Goal: Task Accomplishment & Management: Manage account settings

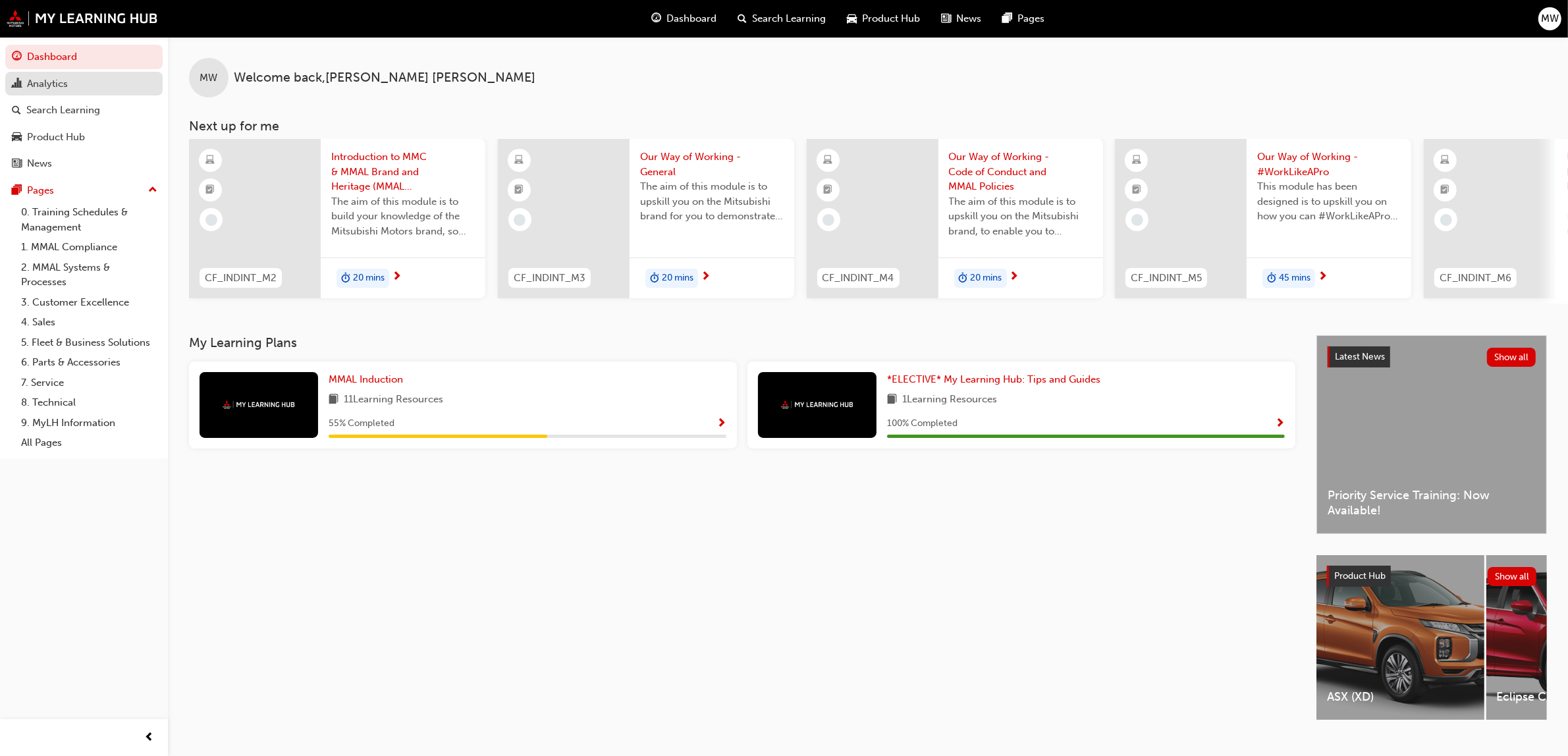
click at [73, 81] on div "Analytics" at bounding box center [84, 84] width 144 height 17
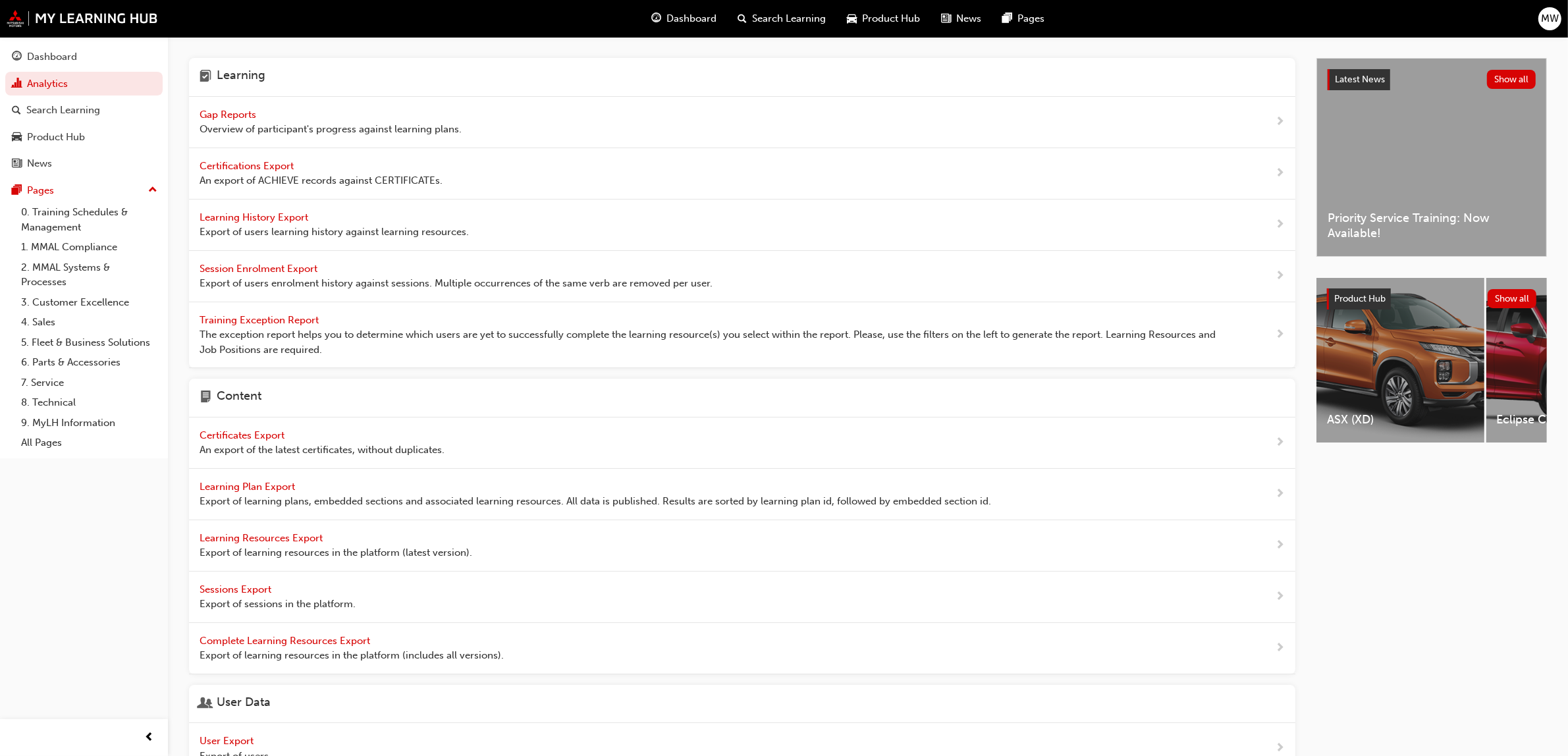
click at [224, 113] on span "Gap Reports" at bounding box center [229, 114] width 60 height 12
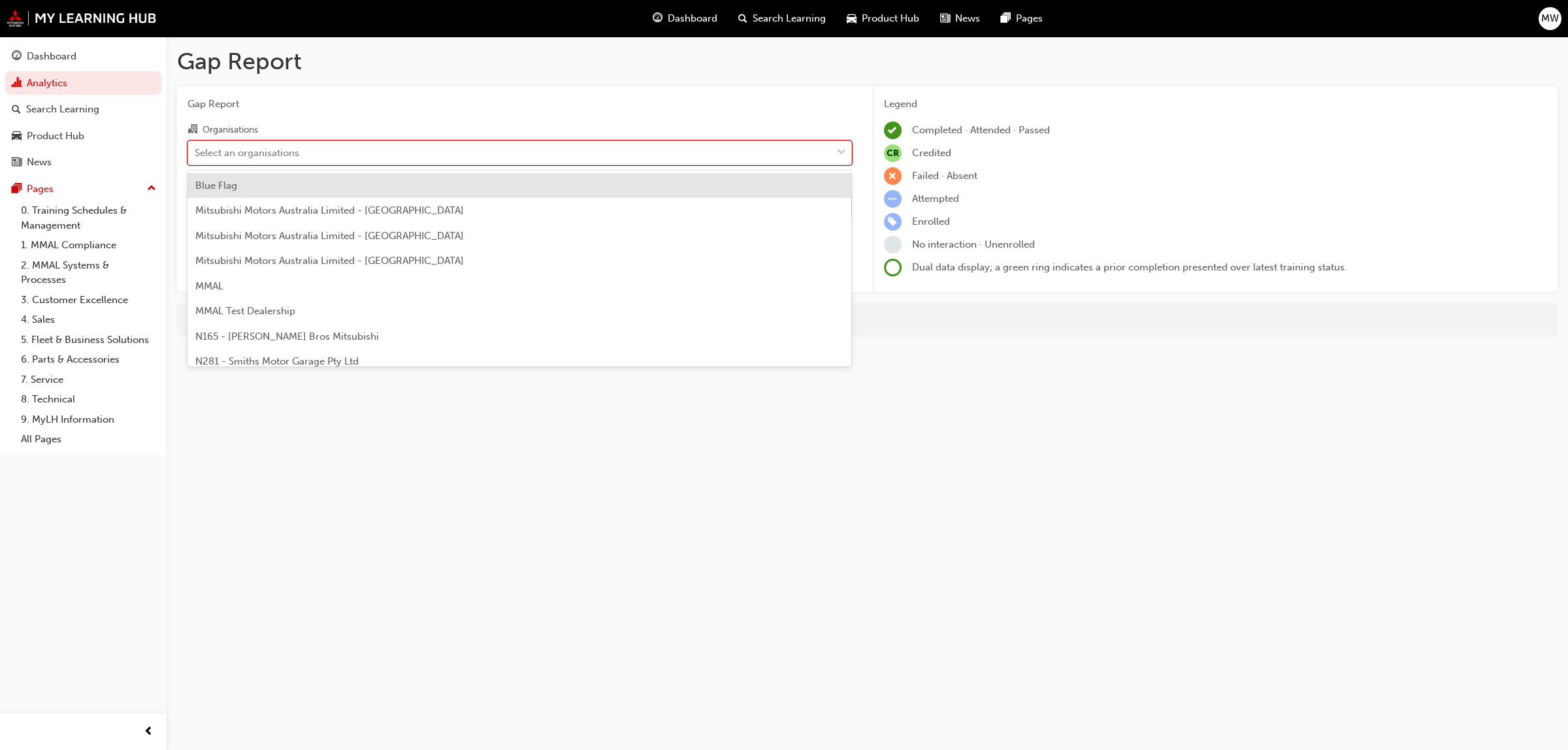
click at [837, 146] on span "down-icon" at bounding box center [841, 153] width 9 height 17
click at [196, 146] on input "Organisations option Blue Flag focused, 1 of 202. 202 results available. Use Up…" at bounding box center [195, 151] width 1 height 11
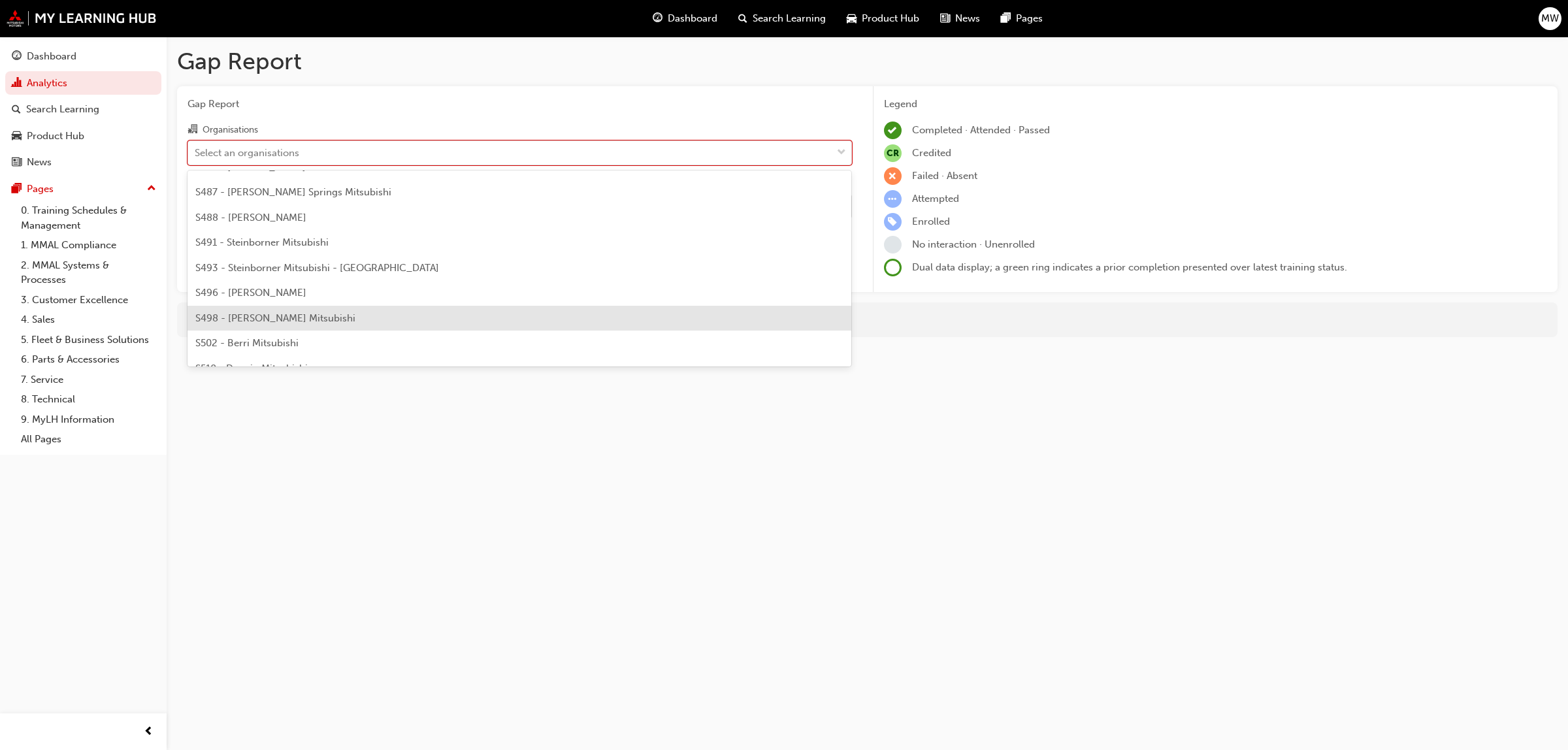
scroll to position [3257, 0]
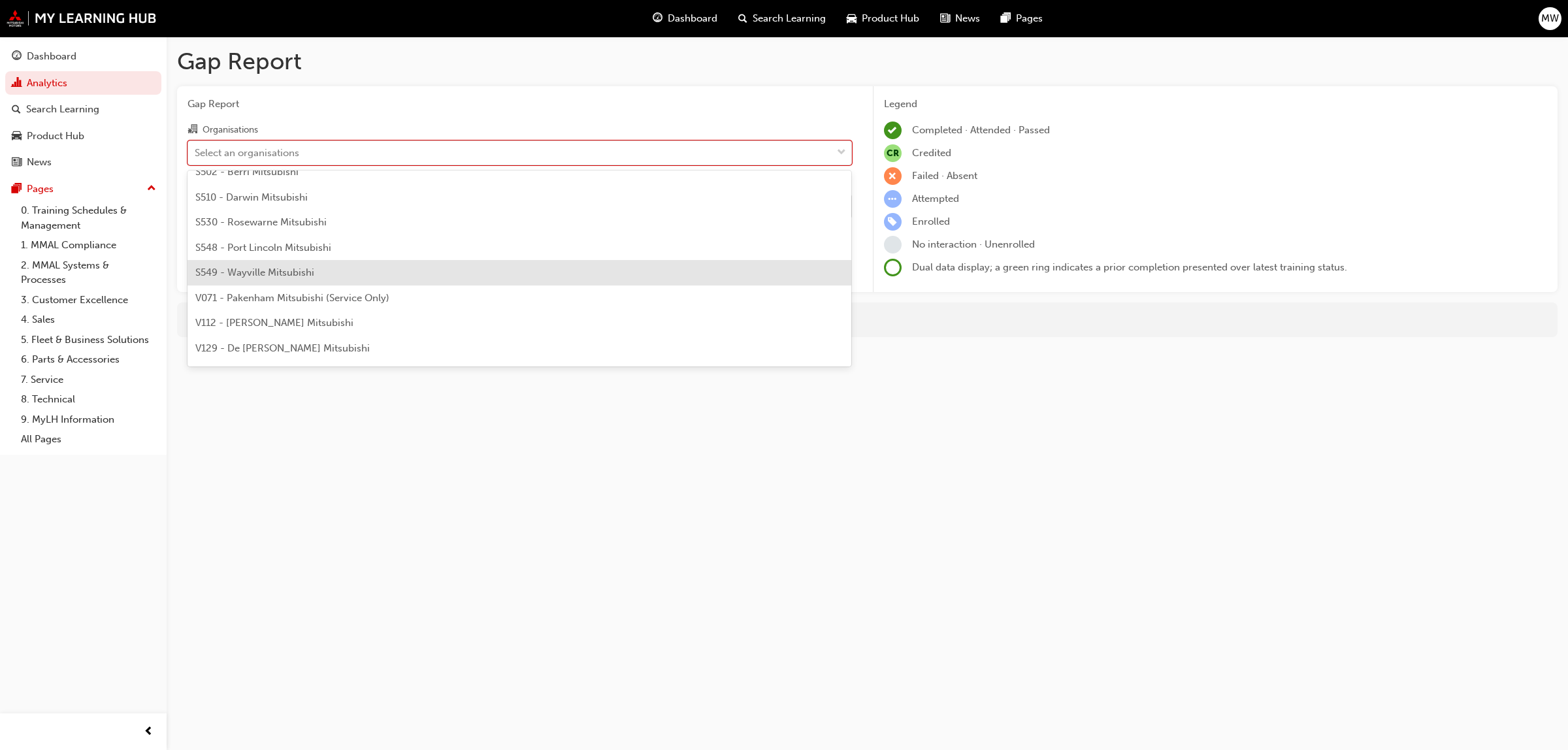
click at [232, 267] on span "S549 - Wayville Mitsubishi" at bounding box center [255, 273] width 119 height 12
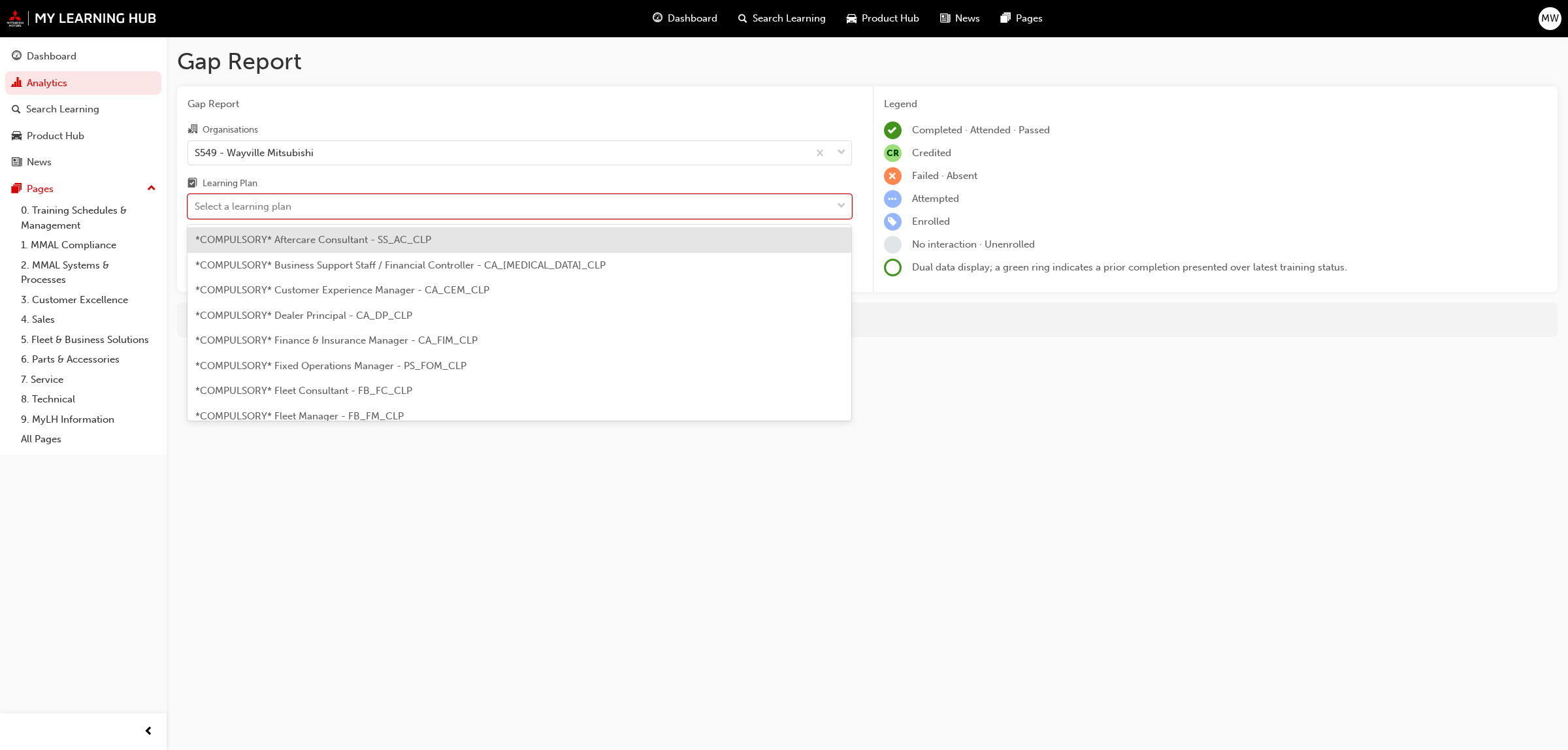
click at [829, 211] on div "Select a learning plan" at bounding box center [510, 207] width 643 height 23
click at [196, 211] on input "Learning Plan option *COMPULSORY* Aftercare Consultant - SS_AC_CLP focused, 1 o…" at bounding box center [195, 206] width 1 height 11
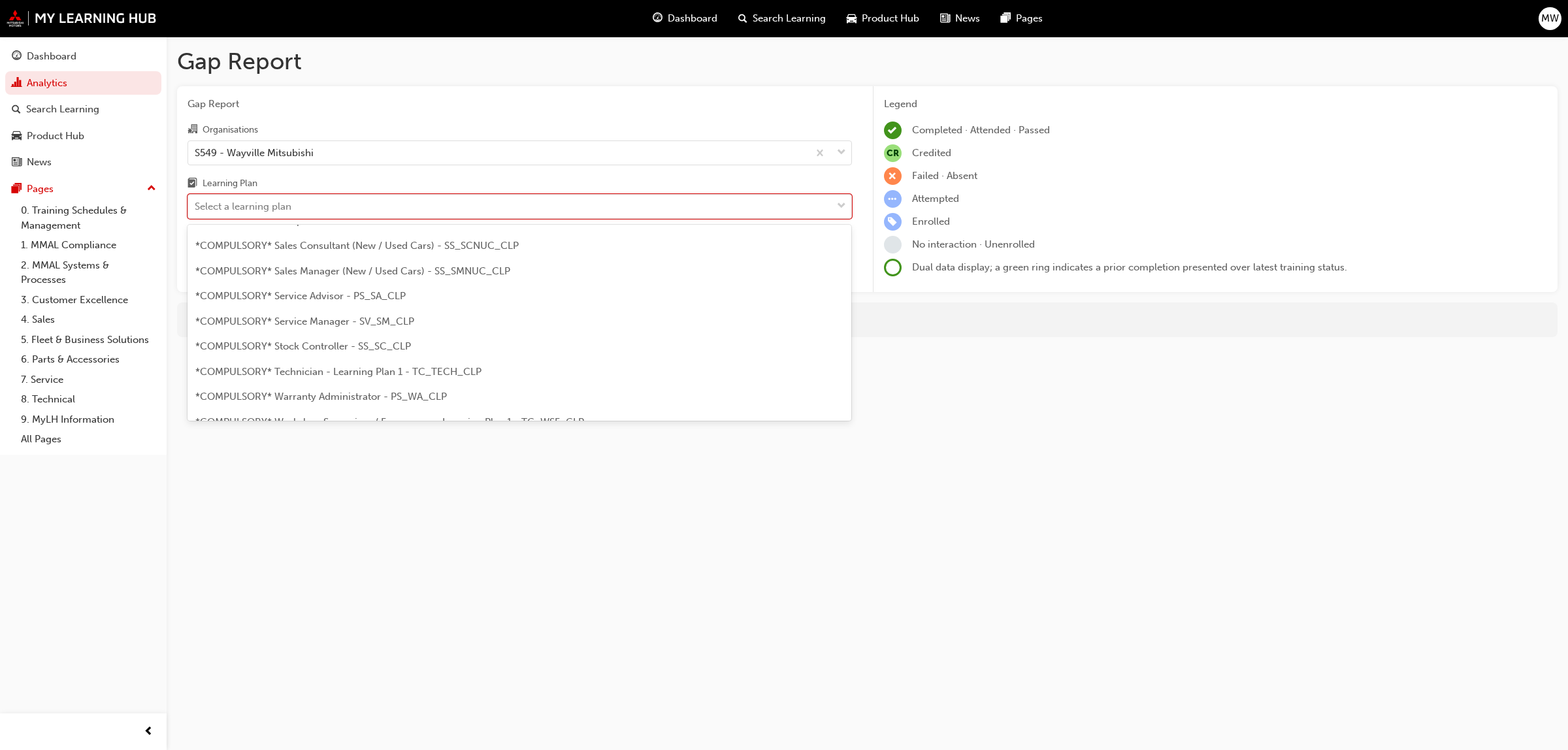
scroll to position [405, 0]
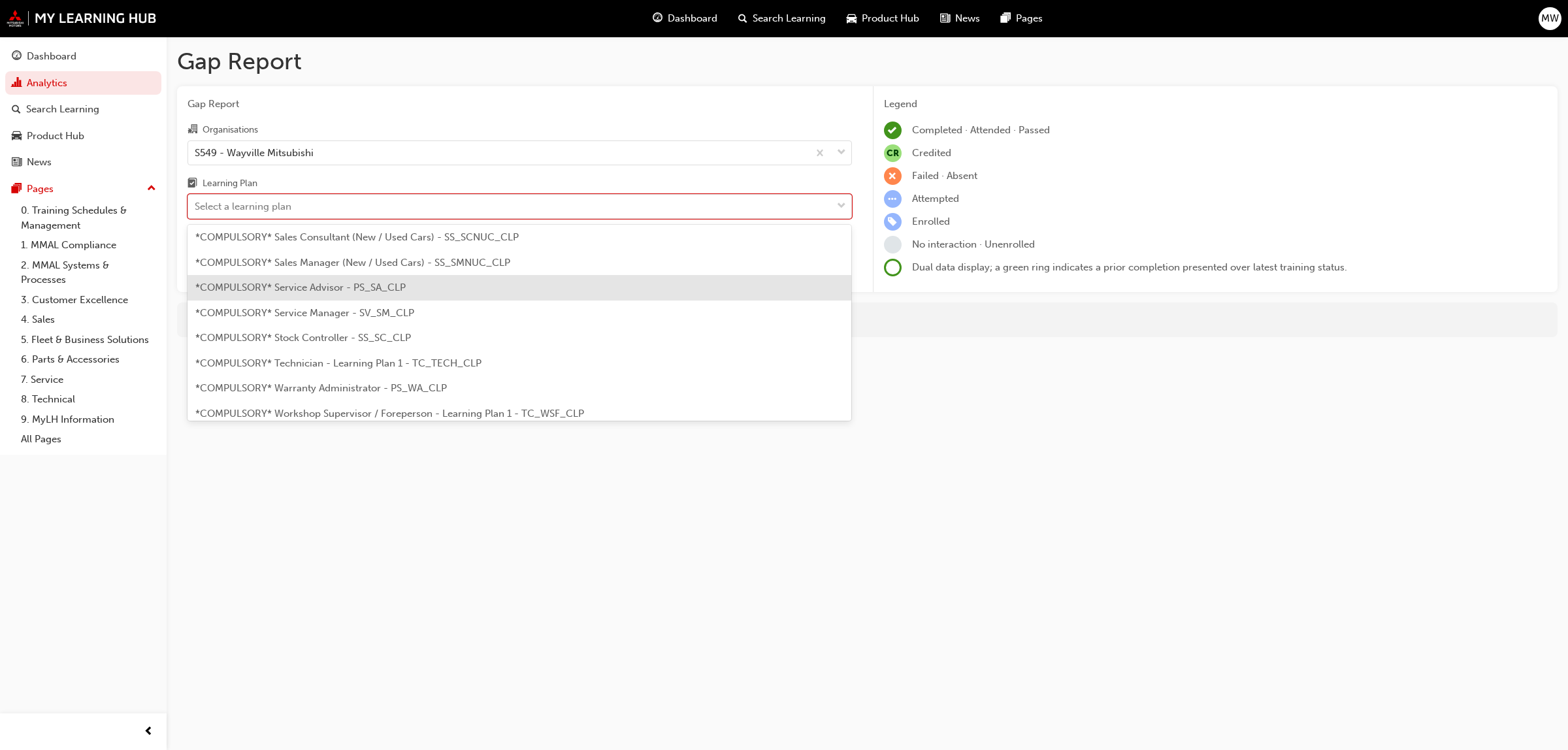
click at [354, 286] on span "*COMPULSORY* Service Advisor - PS_SA_CLP" at bounding box center [301, 287] width 211 height 12
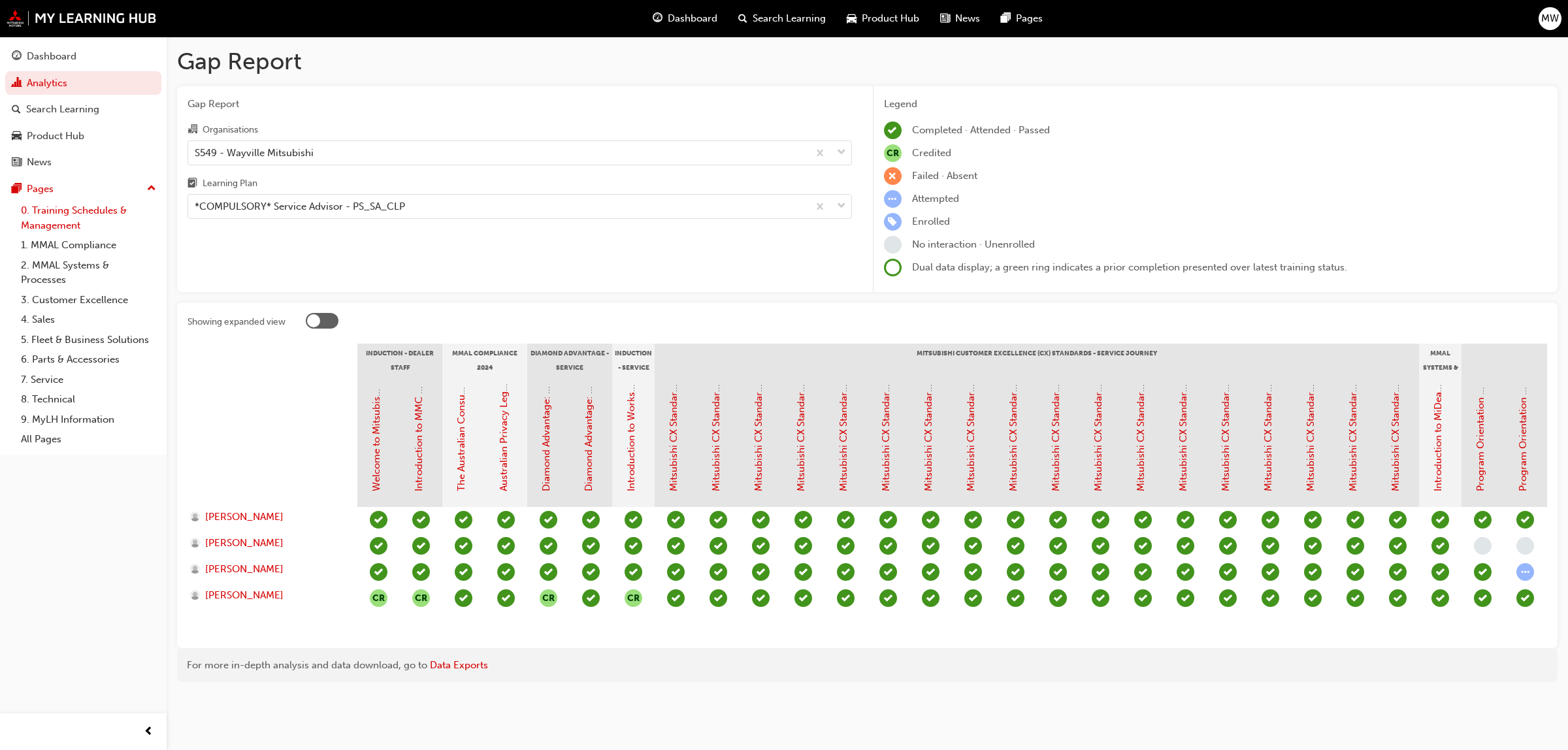
click at [53, 220] on link "0. Training Schedules & Management" at bounding box center [89, 218] width 146 height 35
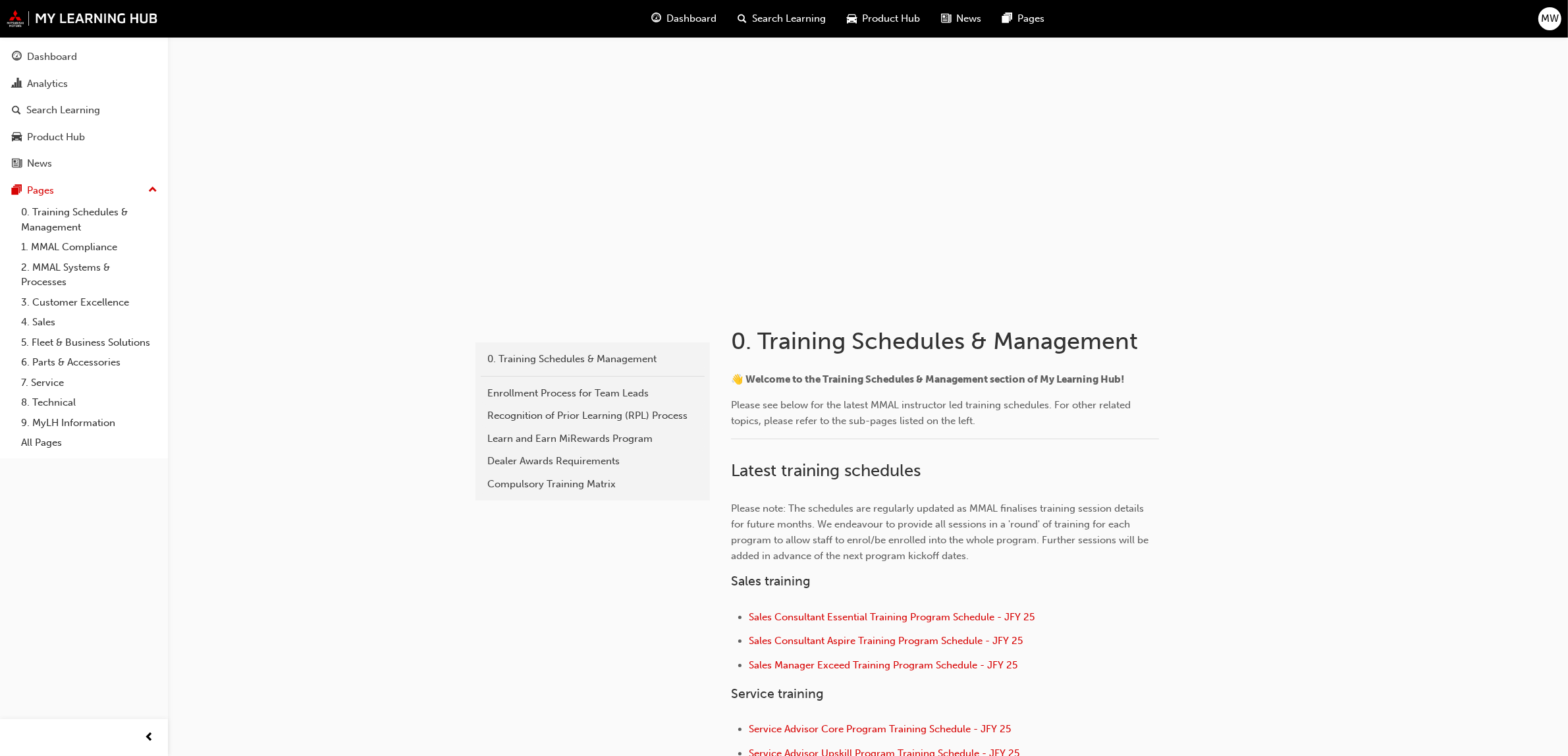
scroll to position [430, 0]
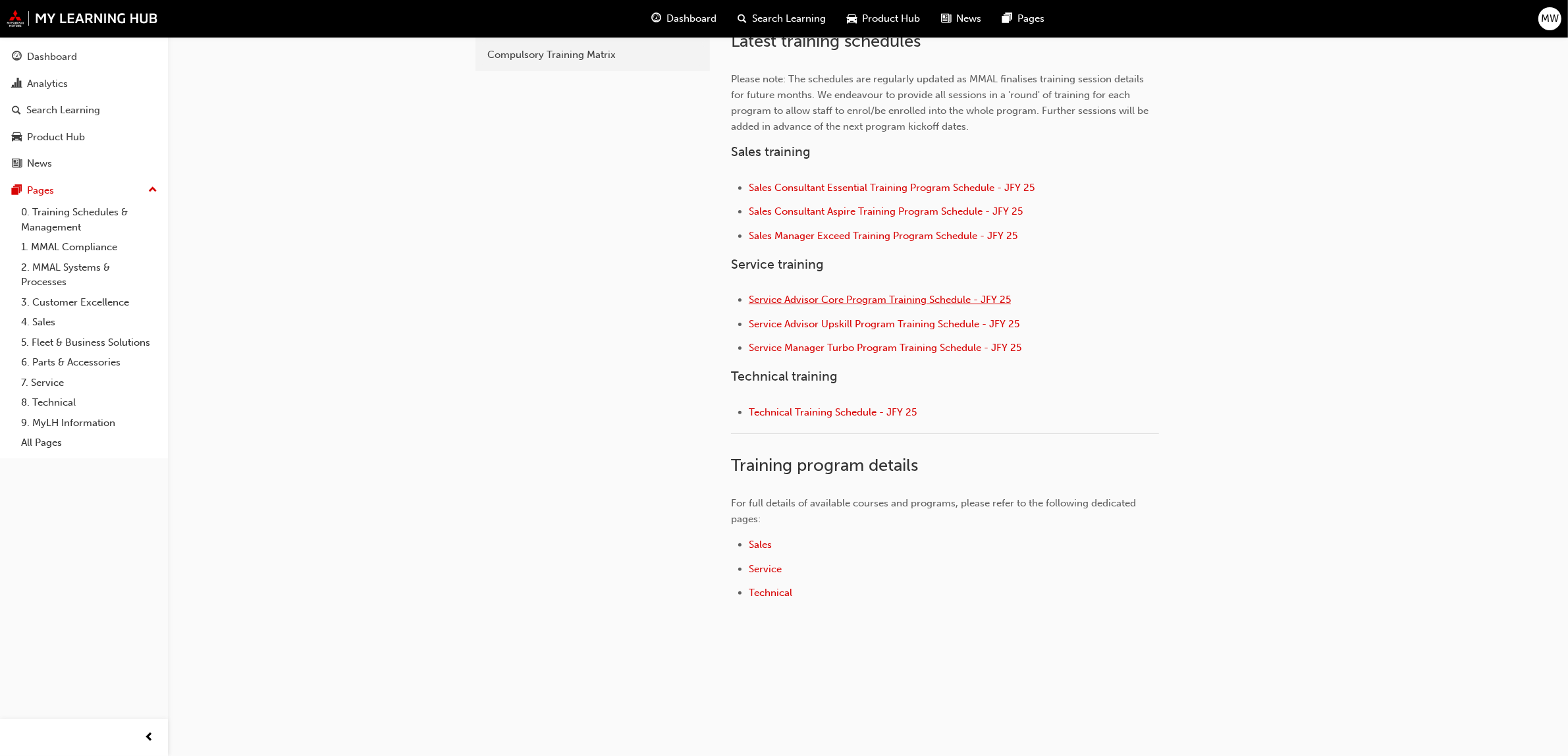
click at [853, 299] on span "Service Advisor Core Program Training Schedule - JFY 25" at bounding box center [880, 299] width 262 height 12
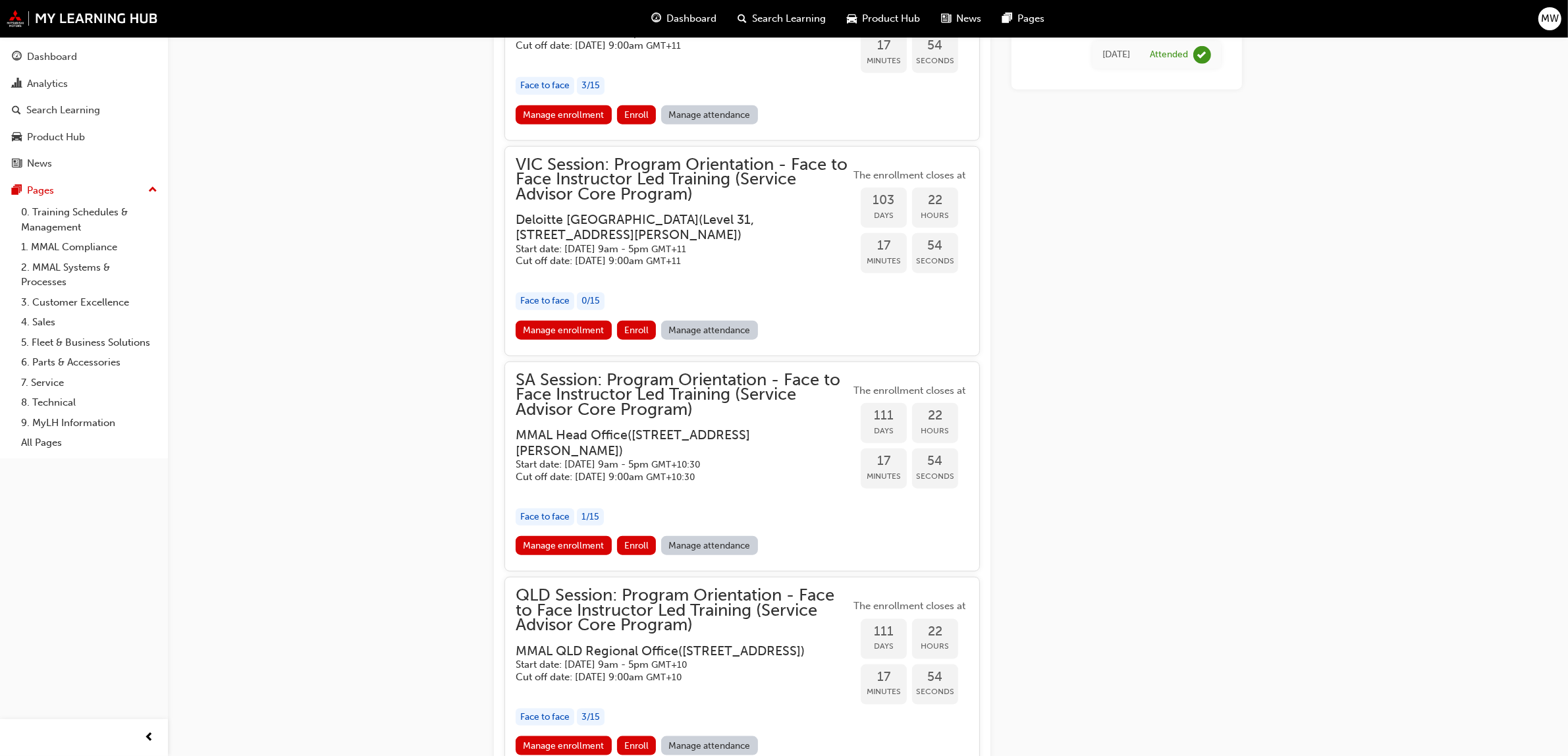
scroll to position [1745, 0]
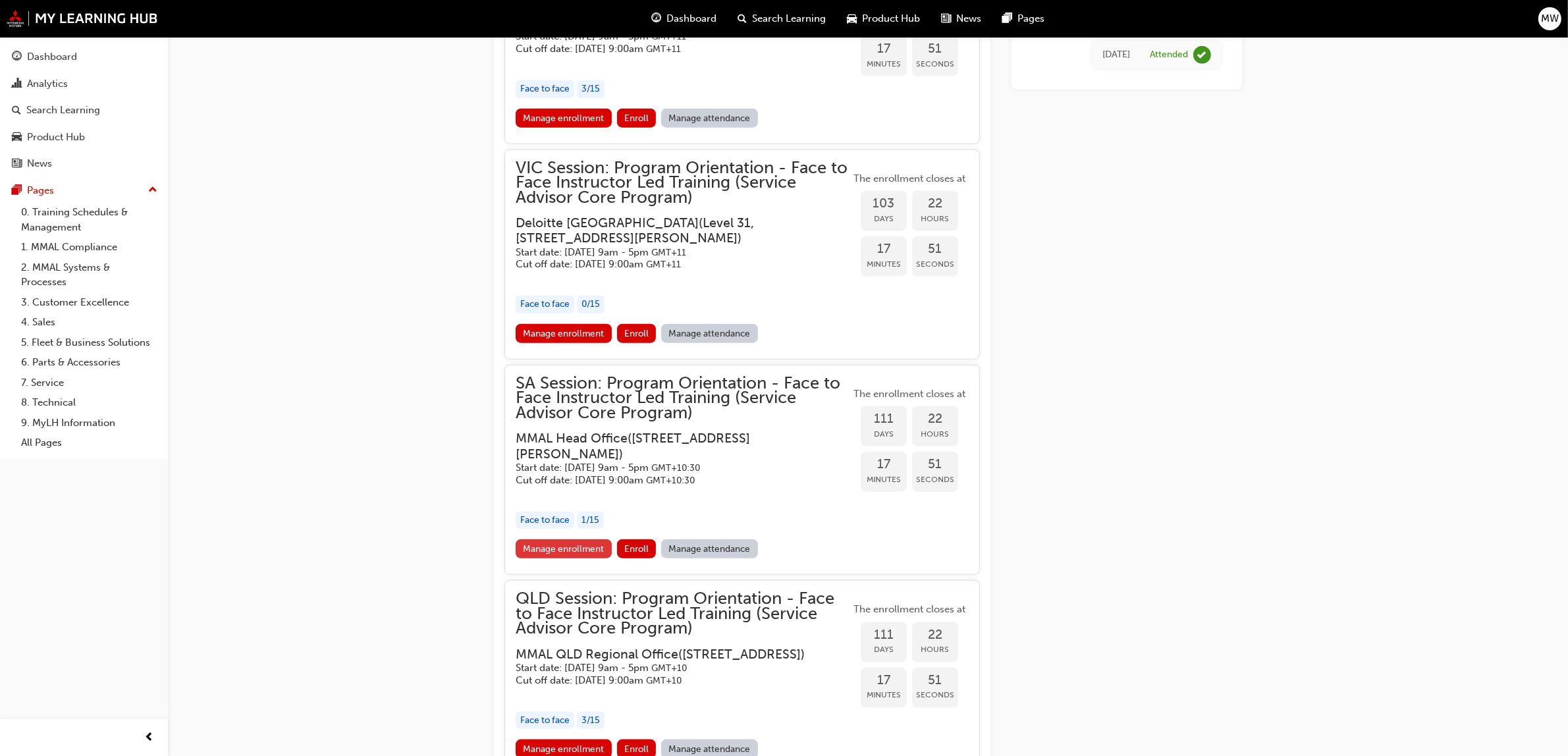
click at [558, 558] on link "Manage enrollment" at bounding box center [563, 549] width 96 height 19
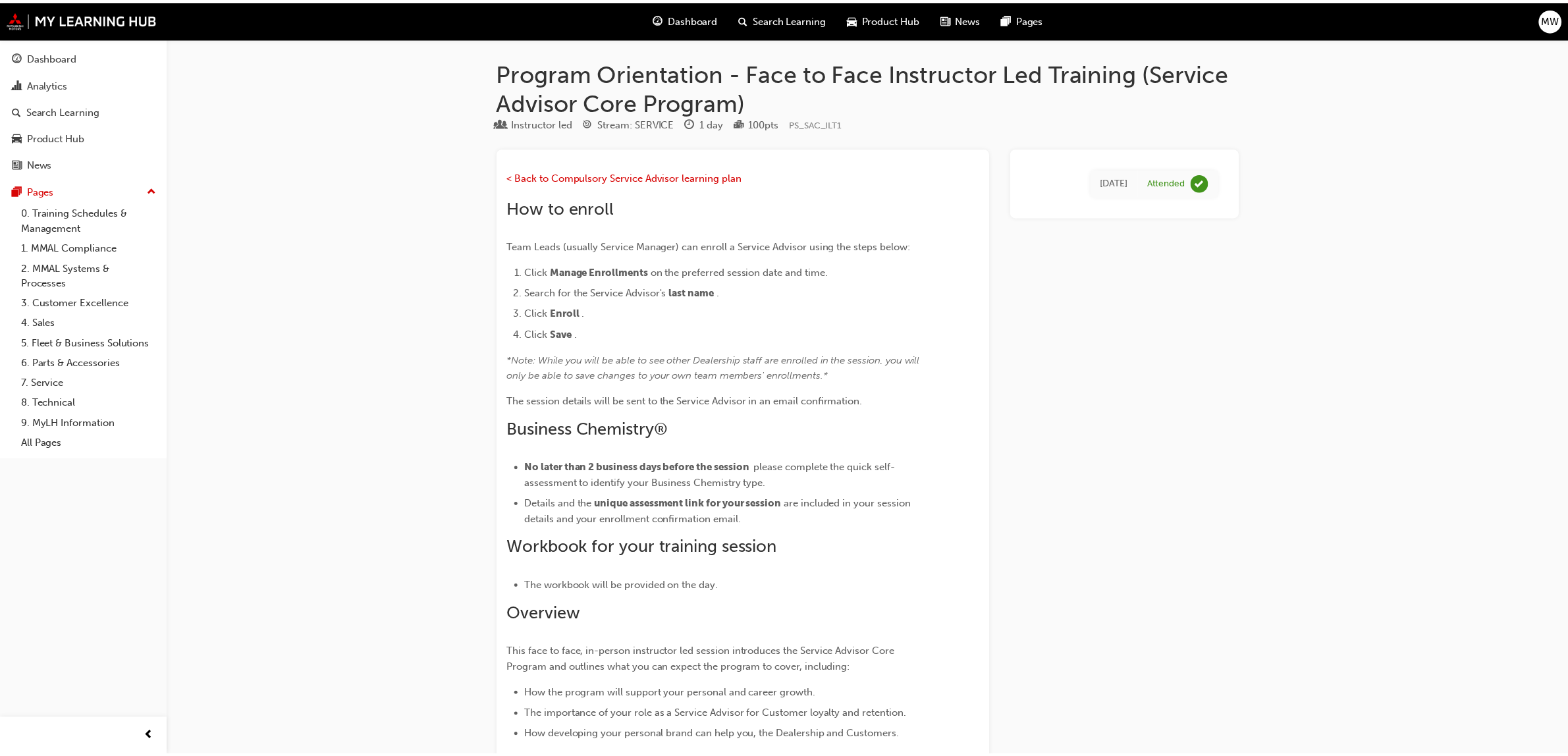
scroll to position [1745, 0]
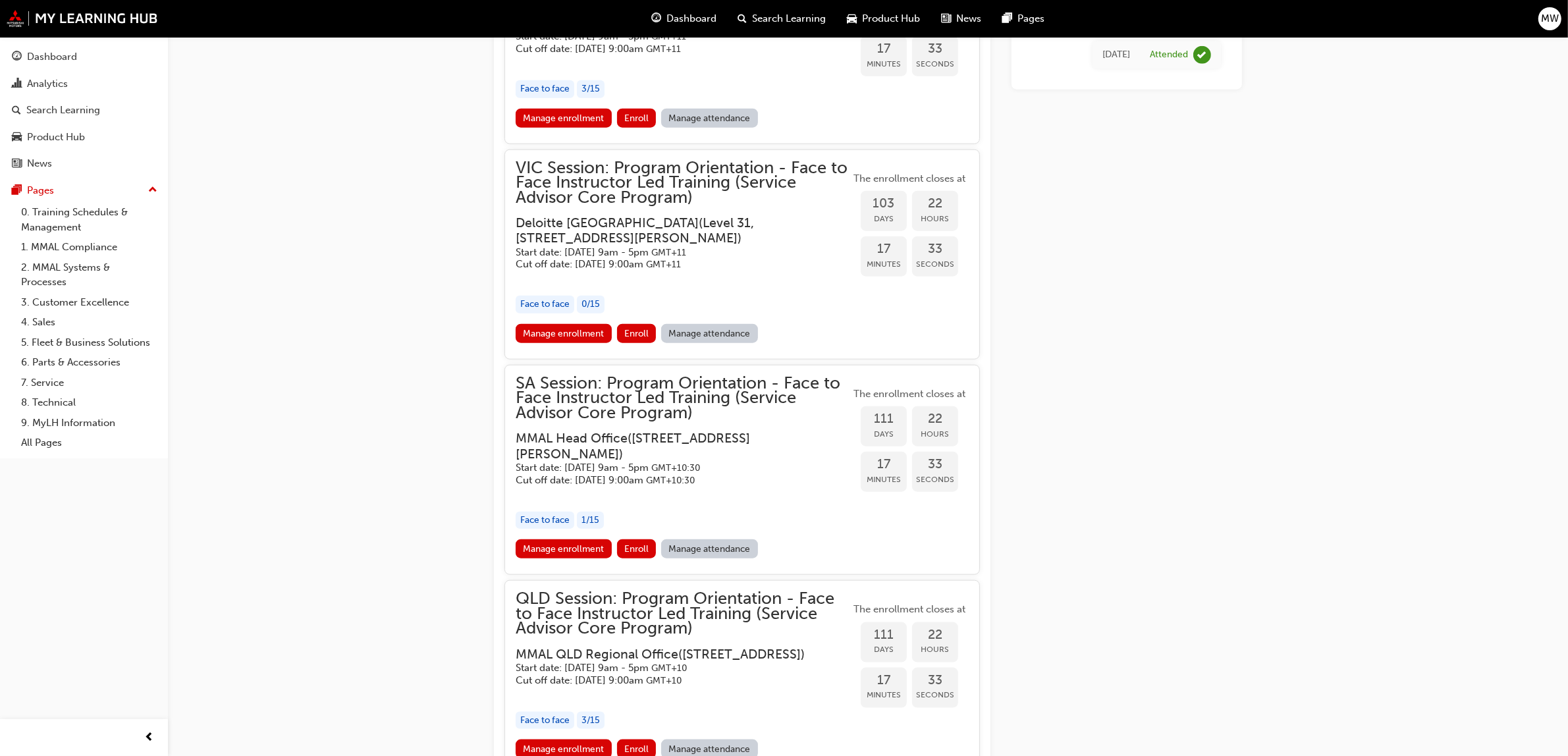
click at [706, 558] on link "Manage attendance" at bounding box center [709, 549] width 97 height 19
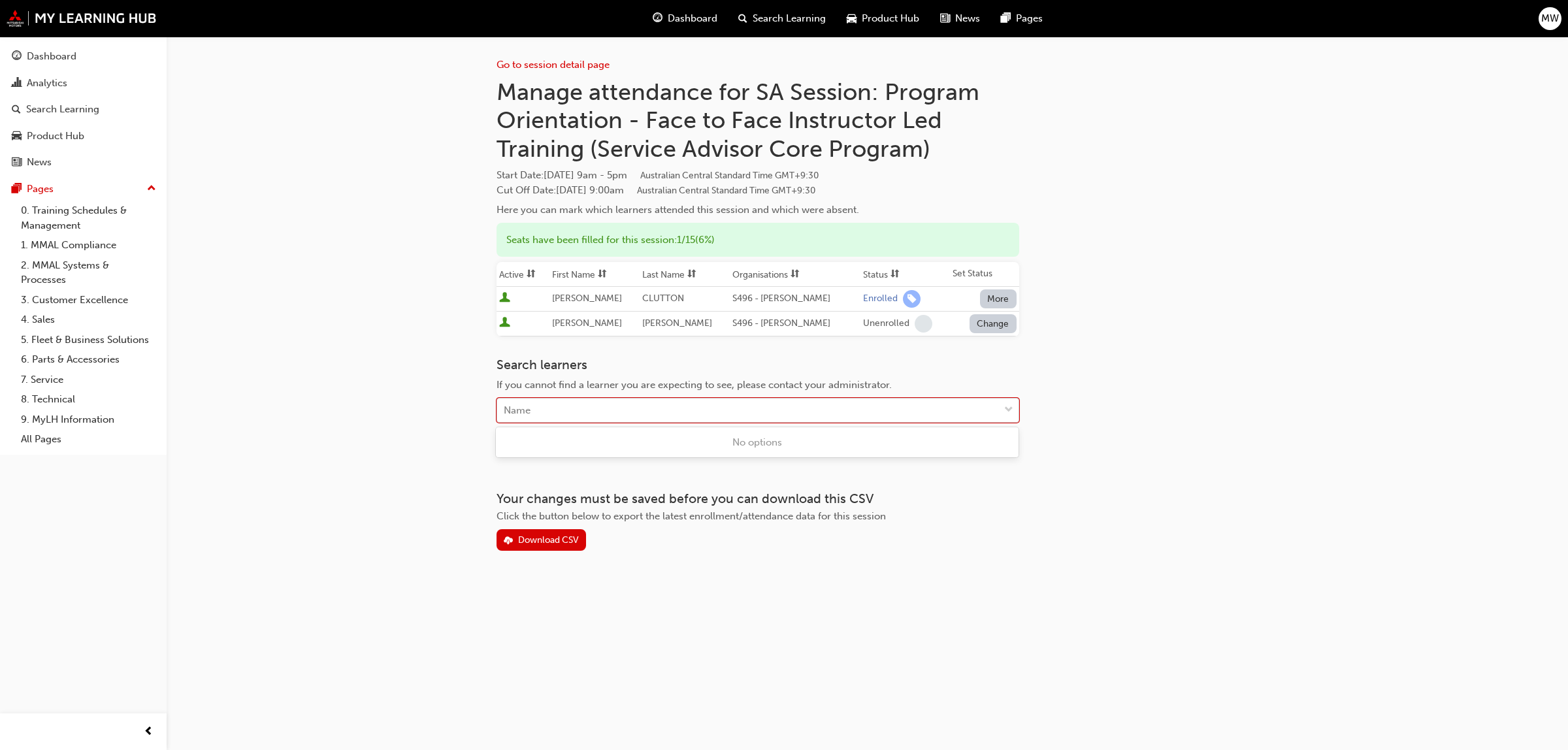
click at [530, 410] on div "Name" at bounding box center [516, 410] width 27 height 15
click at [521, 409] on div "Name" at bounding box center [516, 410] width 27 height 15
type input "furjan"
click at [565, 436] on span "JENI FURJAN - S549 - Wayville Mitsubishi" at bounding box center [607, 442] width 207 height 12
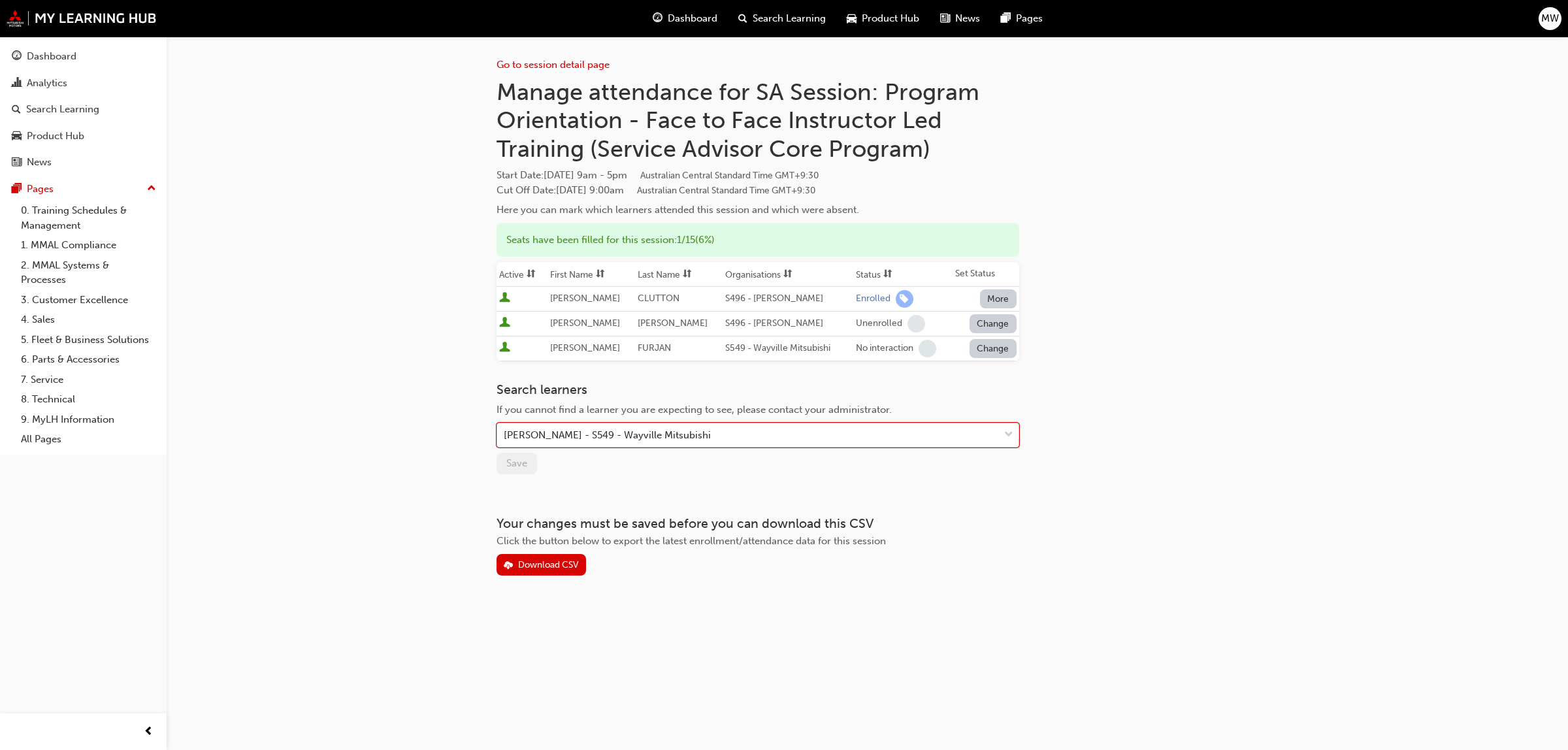
click at [546, 428] on div "JENI FURJAN - S549 - Wayville Mitsubishi" at bounding box center [607, 435] width 207 height 15
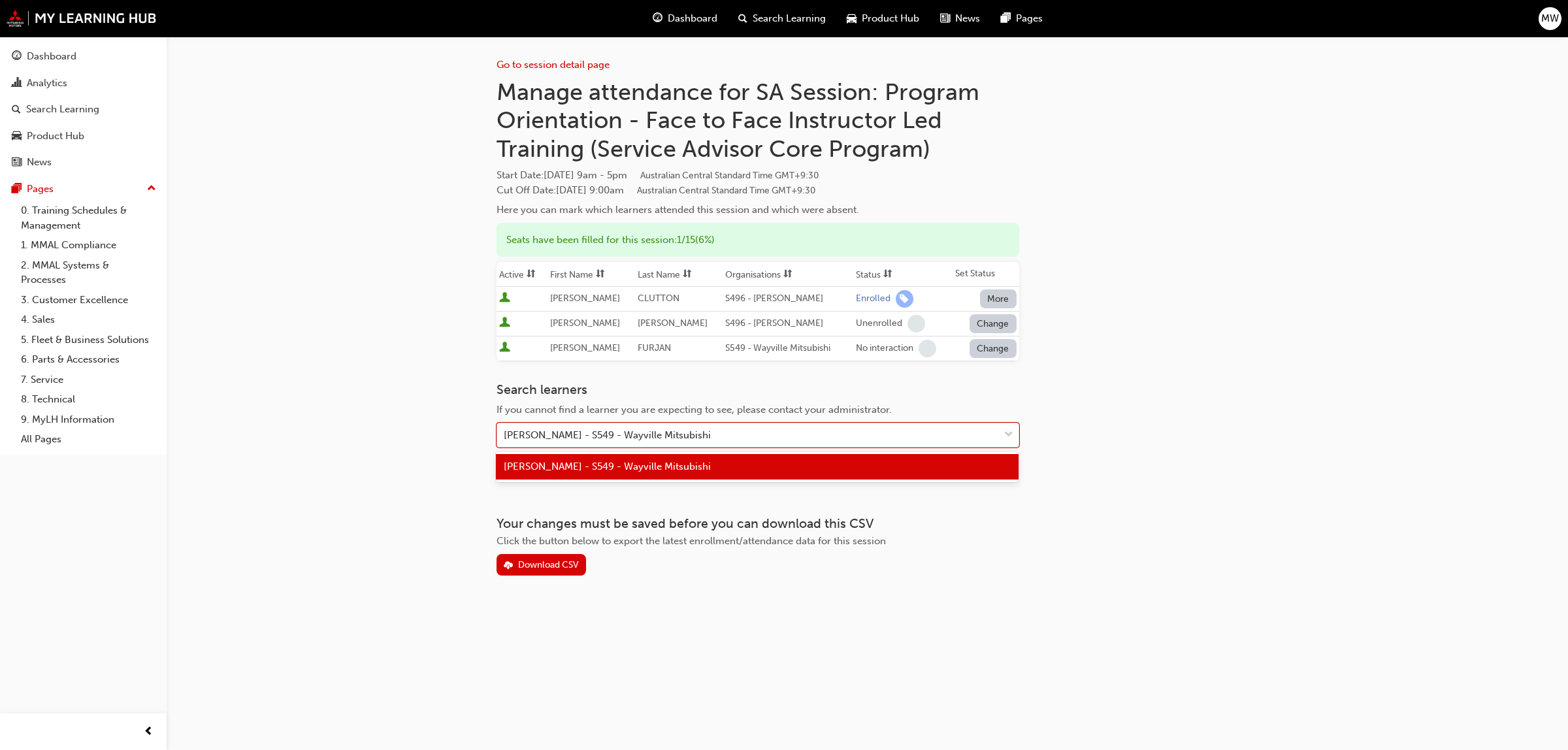
click at [560, 464] on span "JENI FURJAN - S549 - Wayville Mitsubishi" at bounding box center [607, 467] width 207 height 12
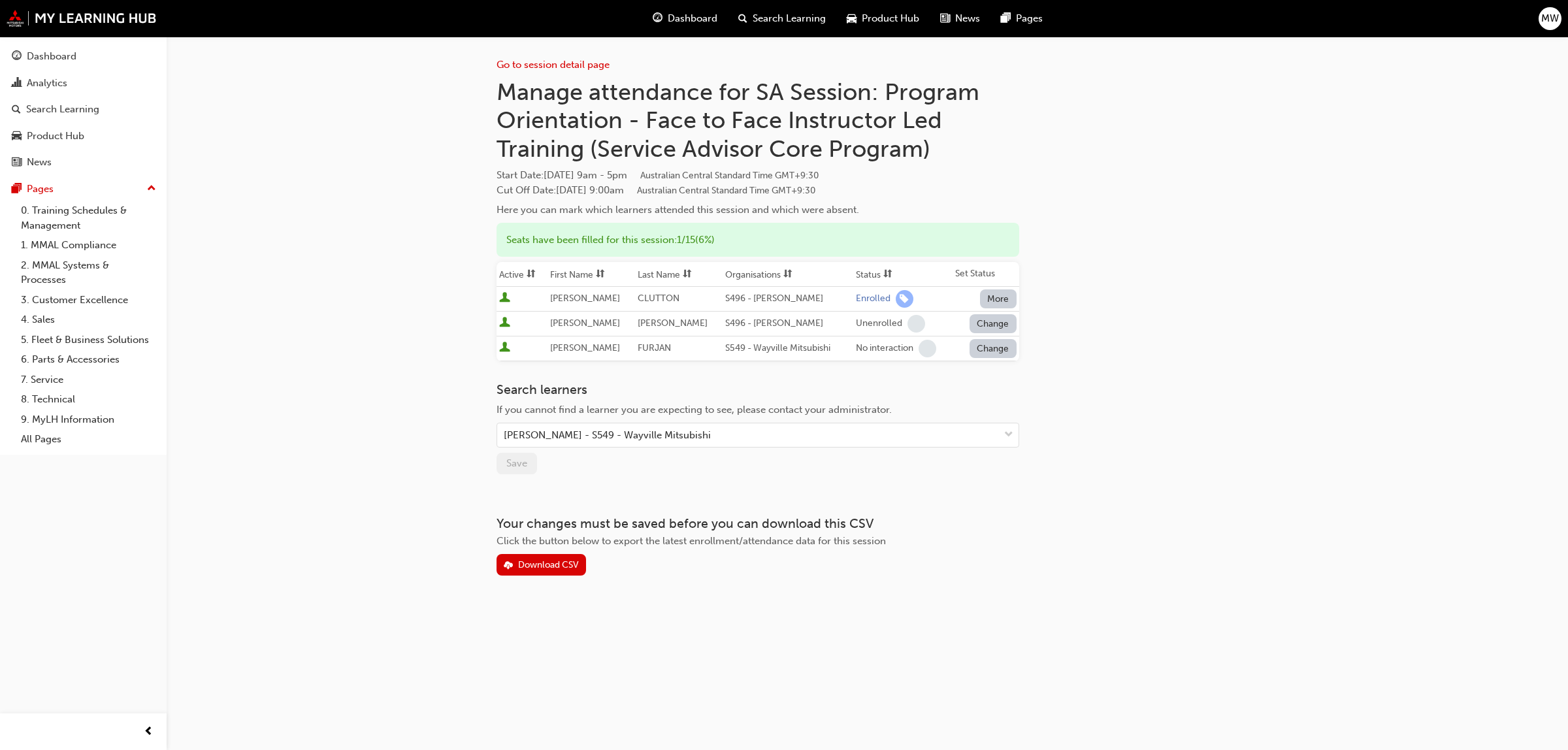
click at [991, 348] on button "Change" at bounding box center [992, 348] width 47 height 19
click at [978, 374] on div "Enrolled" at bounding box center [977, 379] width 38 height 15
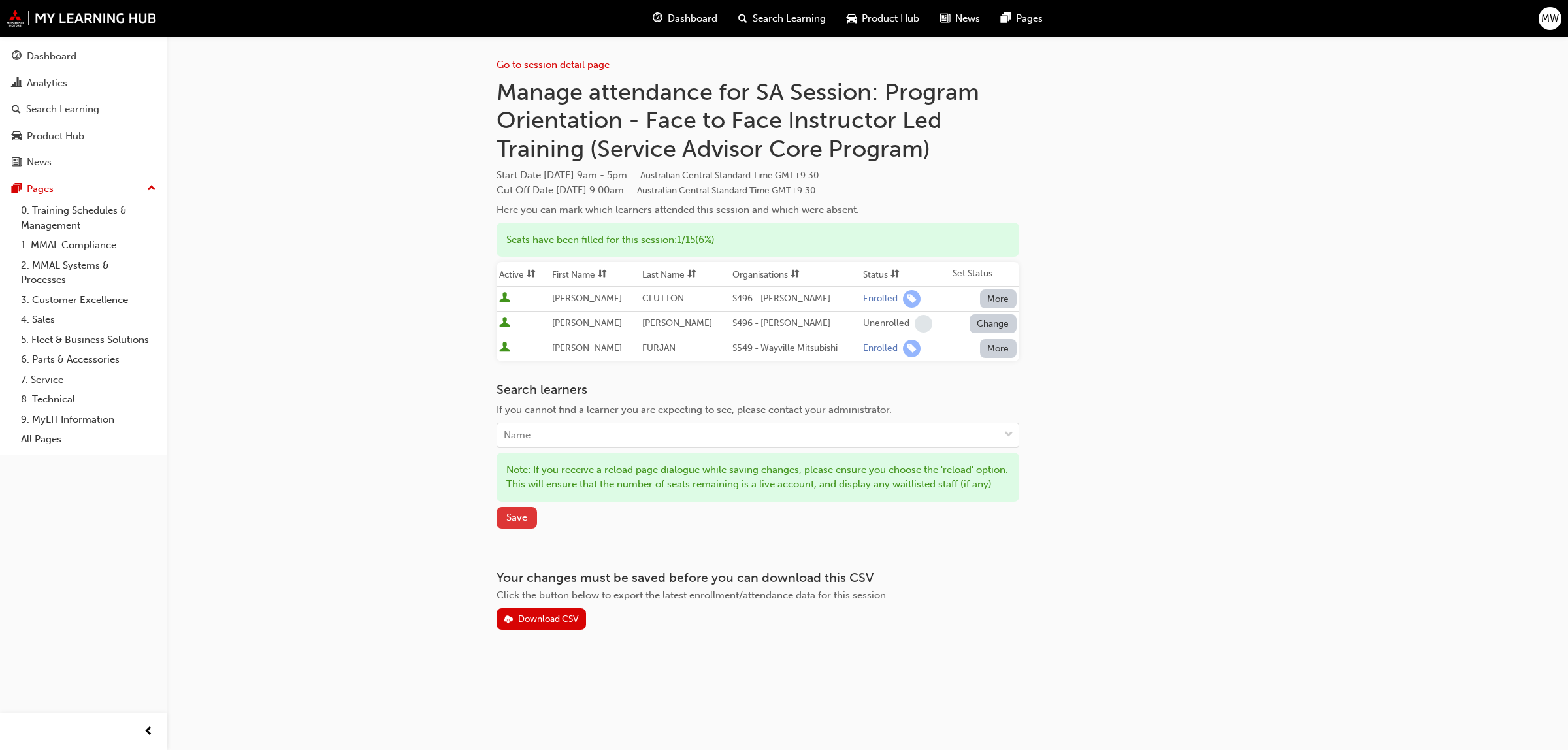
click at [510, 524] on span "Save" at bounding box center [516, 517] width 21 height 12
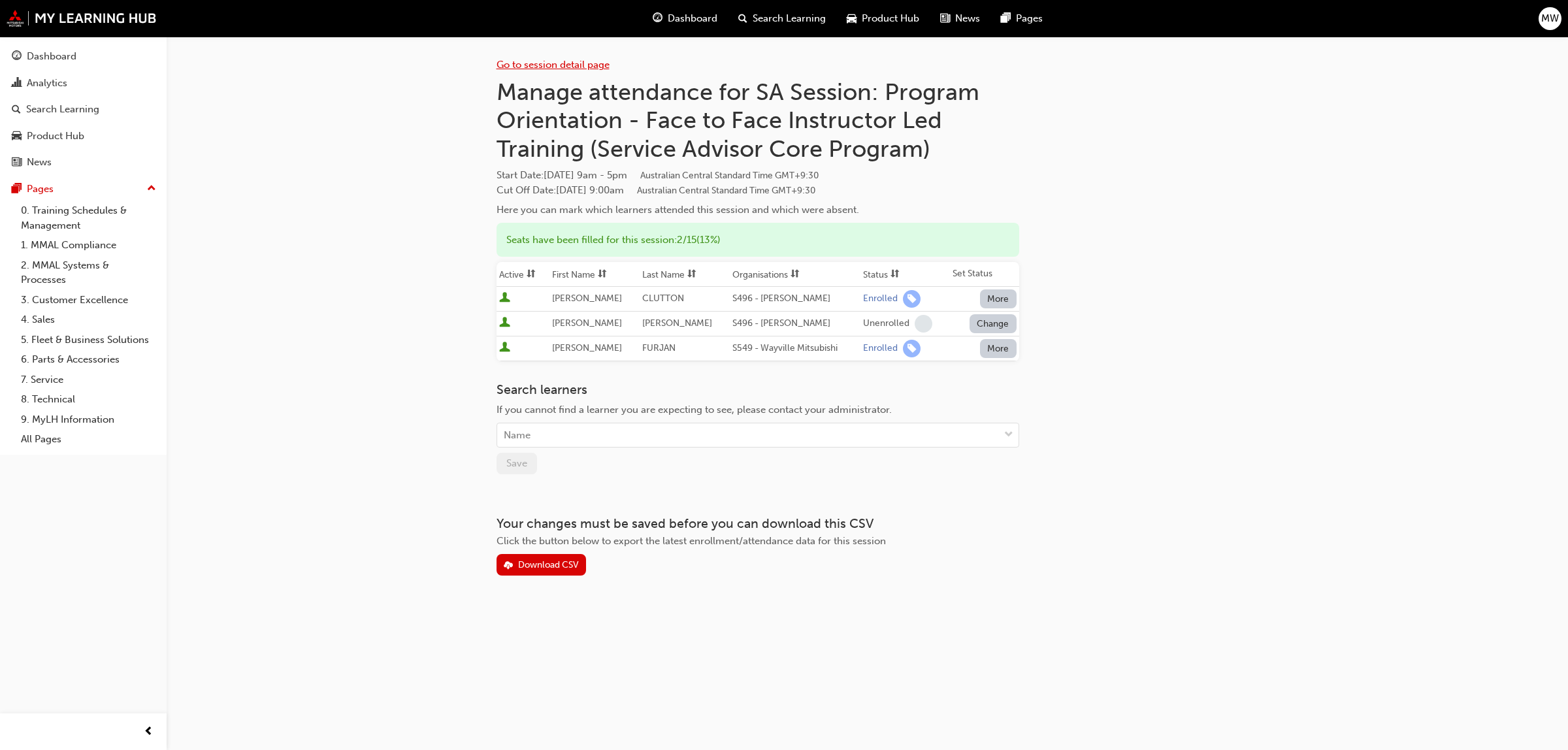
click at [537, 66] on link "Go to session detail page" at bounding box center [552, 65] width 113 height 12
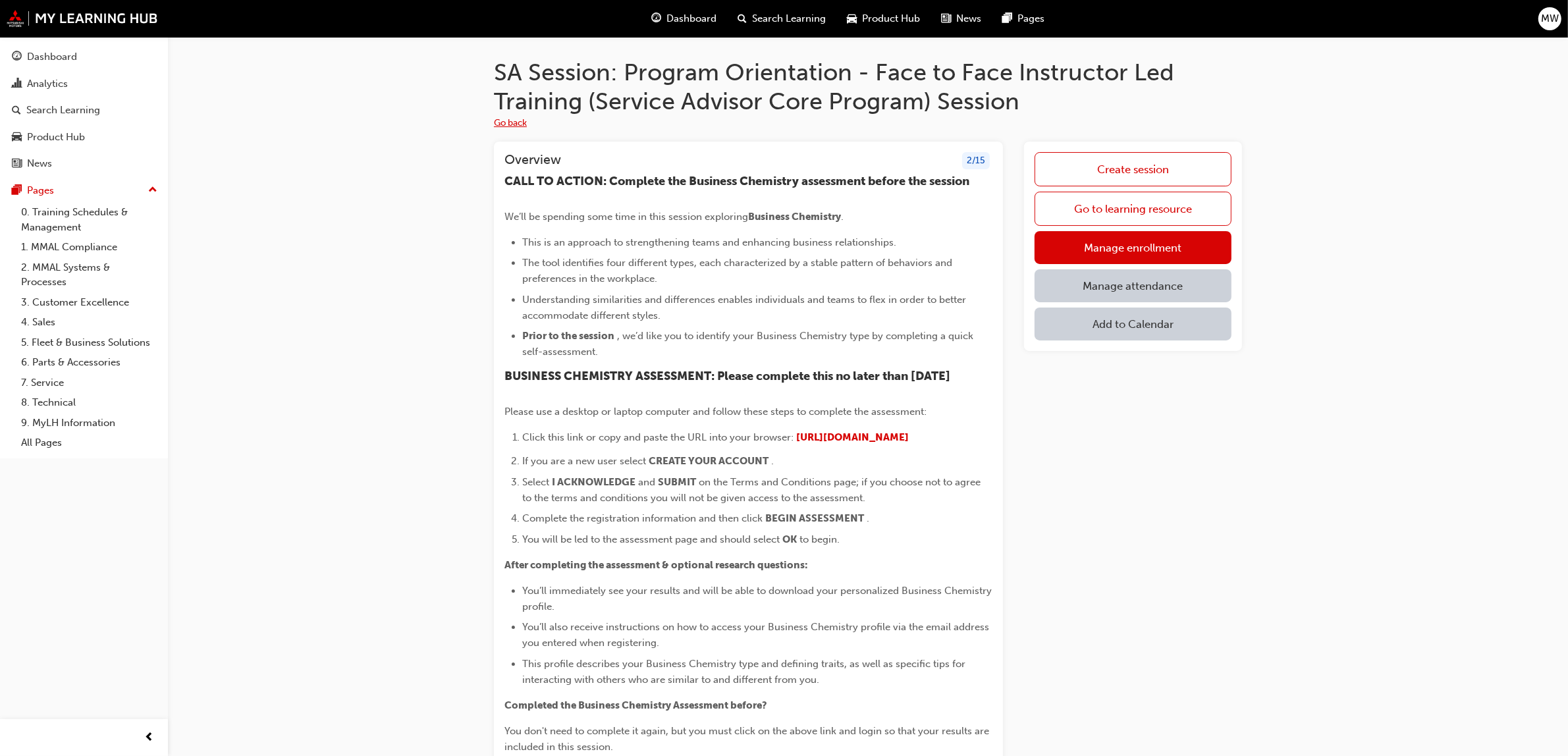
click at [521, 125] on button "Go back" at bounding box center [510, 123] width 33 height 15
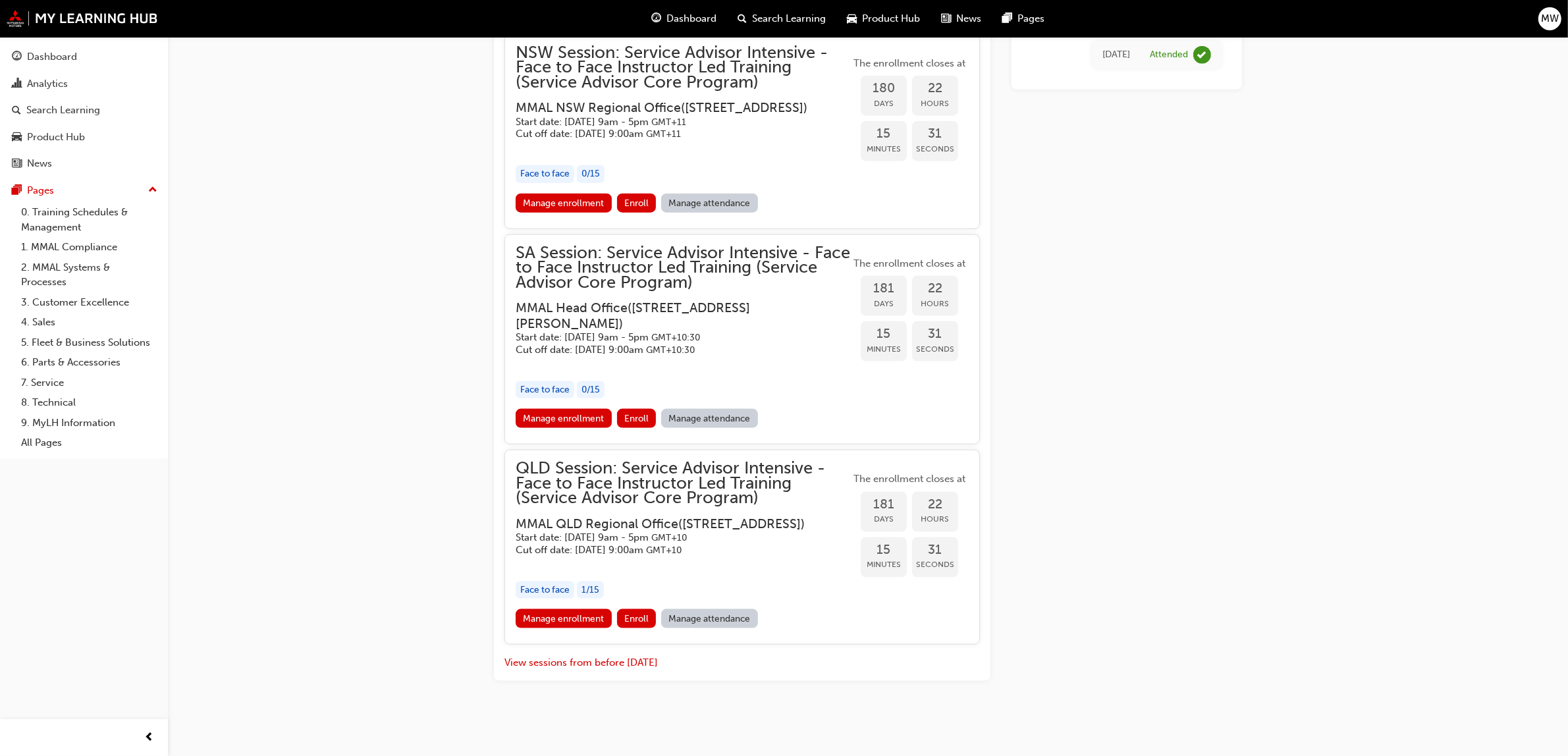
scroll to position [2166, 0]
click at [711, 409] on link "Manage attendance" at bounding box center [709, 419] width 97 height 19
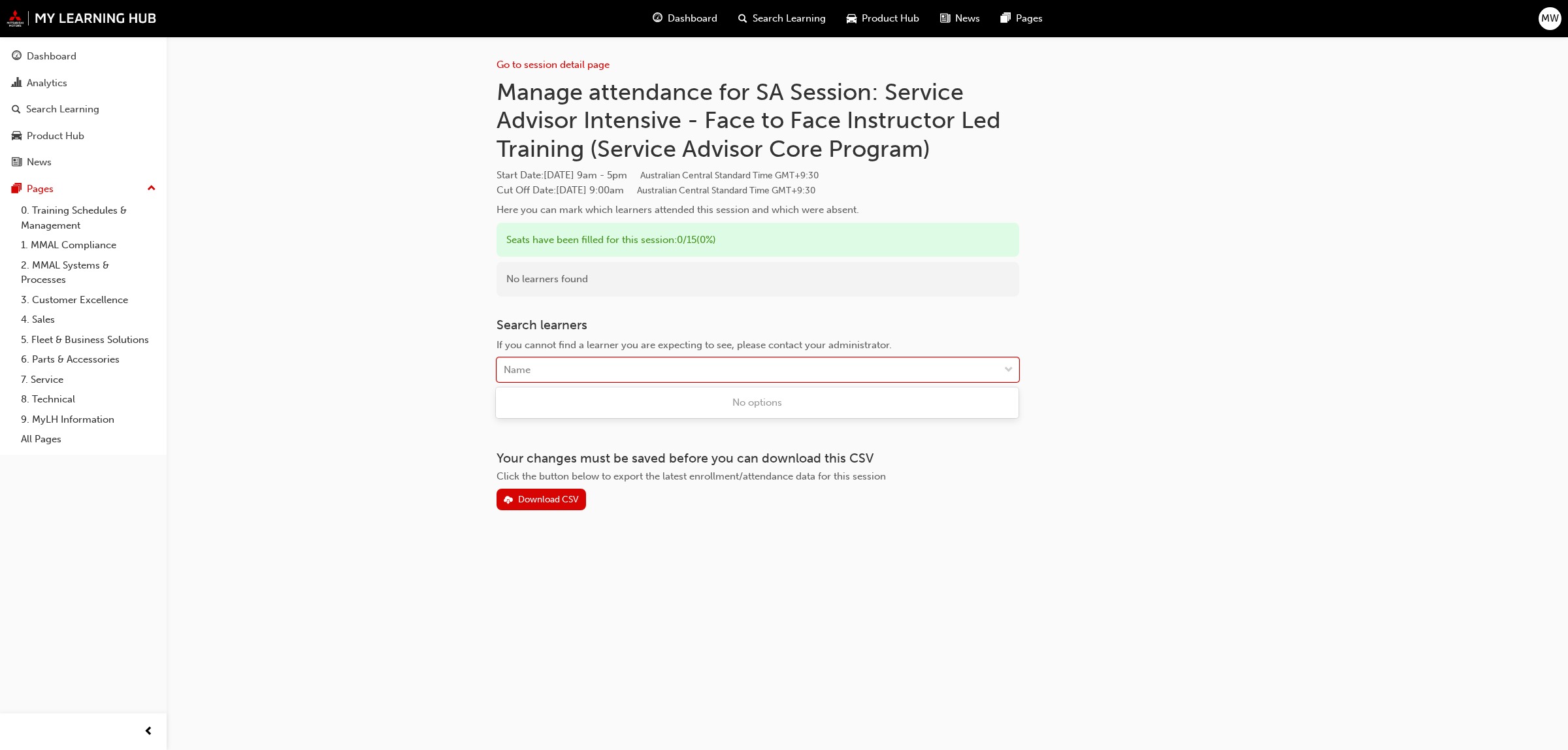
click at [572, 366] on div "Name" at bounding box center [748, 370] width 502 height 23
type input "furjan"
click at [595, 400] on span "[PERSON_NAME] - S549 - Wayville Mitsubishi" at bounding box center [607, 402] width 207 height 12
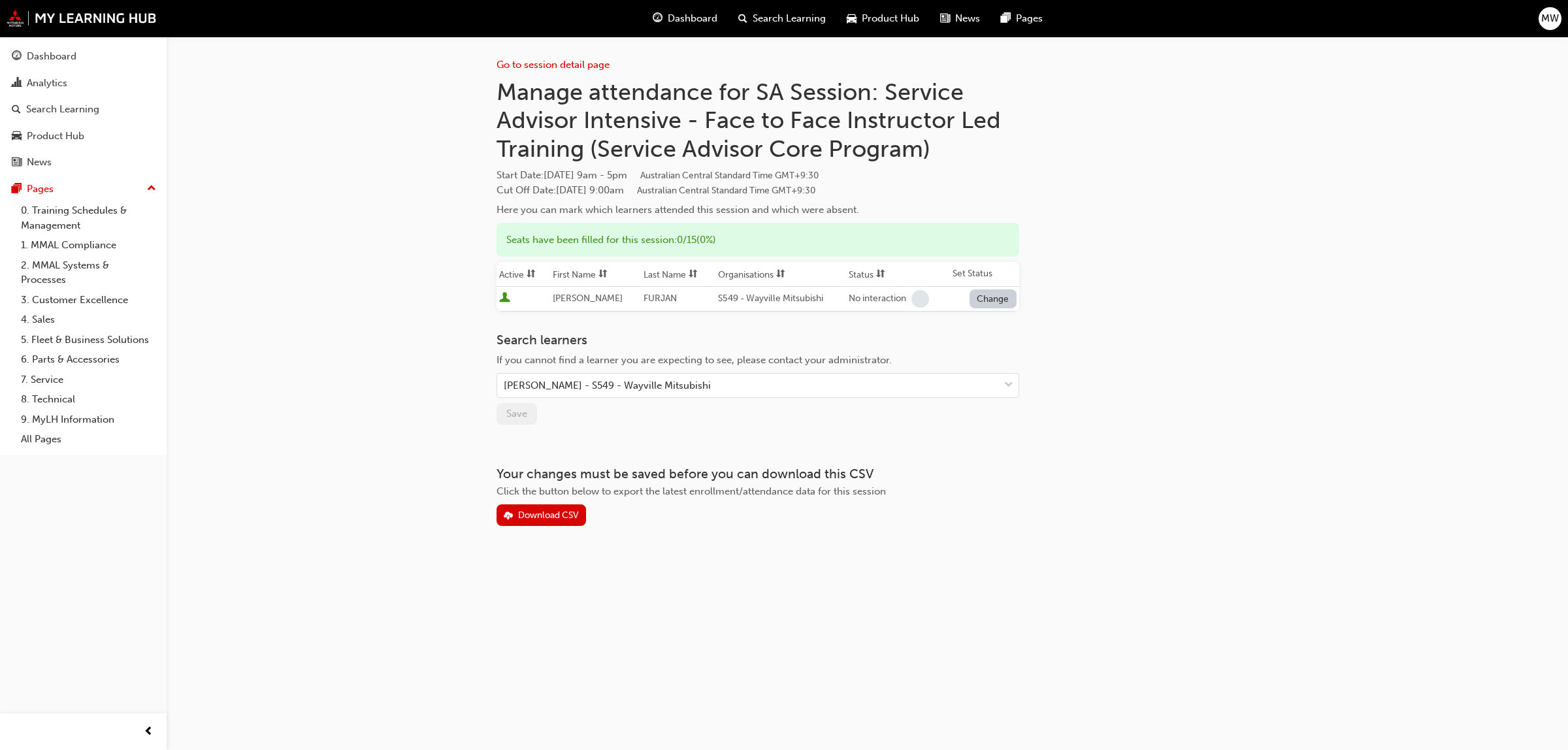
click at [1001, 299] on button "Change" at bounding box center [992, 299] width 47 height 19
click at [985, 330] on div "Enrolled" at bounding box center [977, 330] width 38 height 15
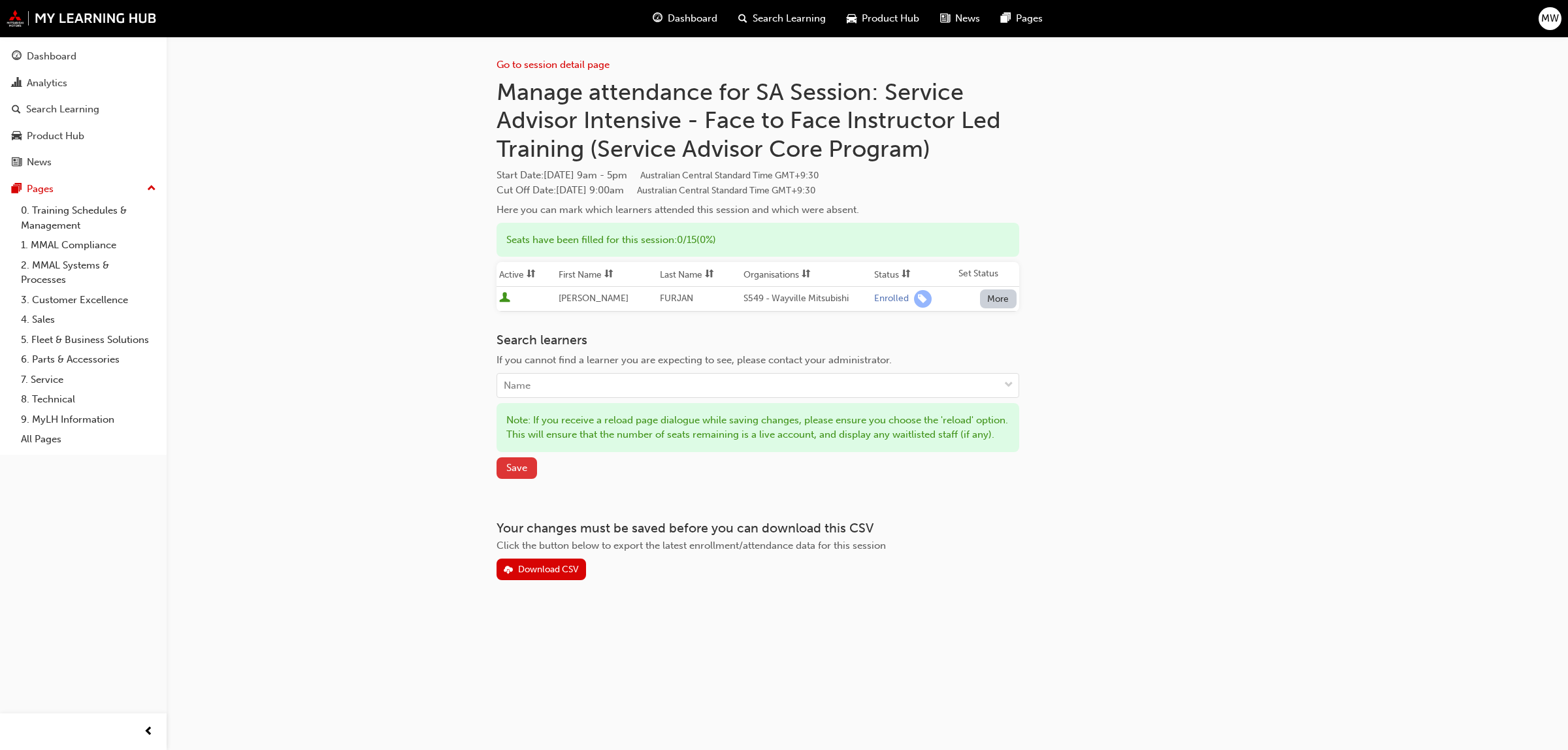
click at [510, 474] on span "Save" at bounding box center [516, 467] width 21 height 12
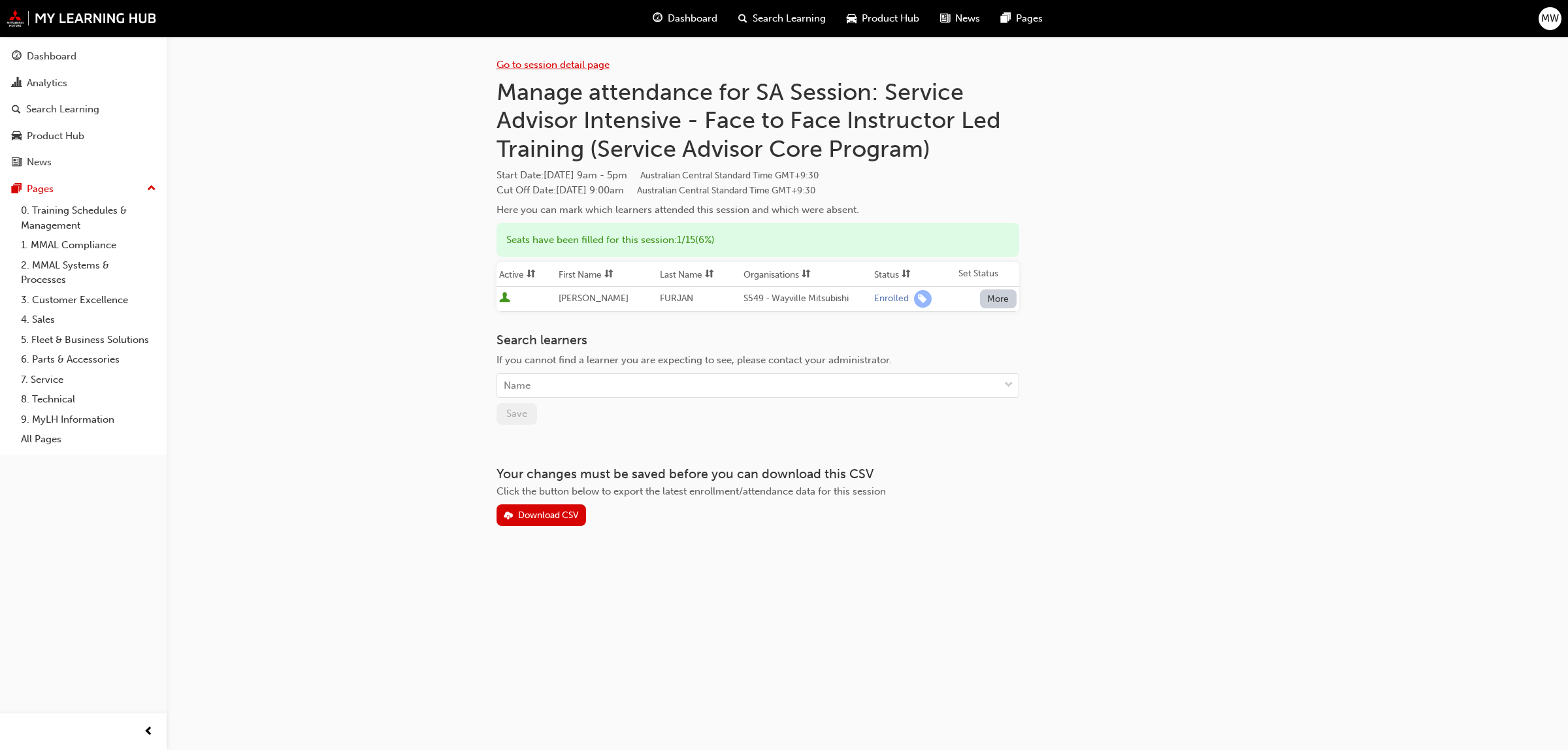
click at [526, 61] on link "Go to session detail page" at bounding box center [552, 65] width 113 height 12
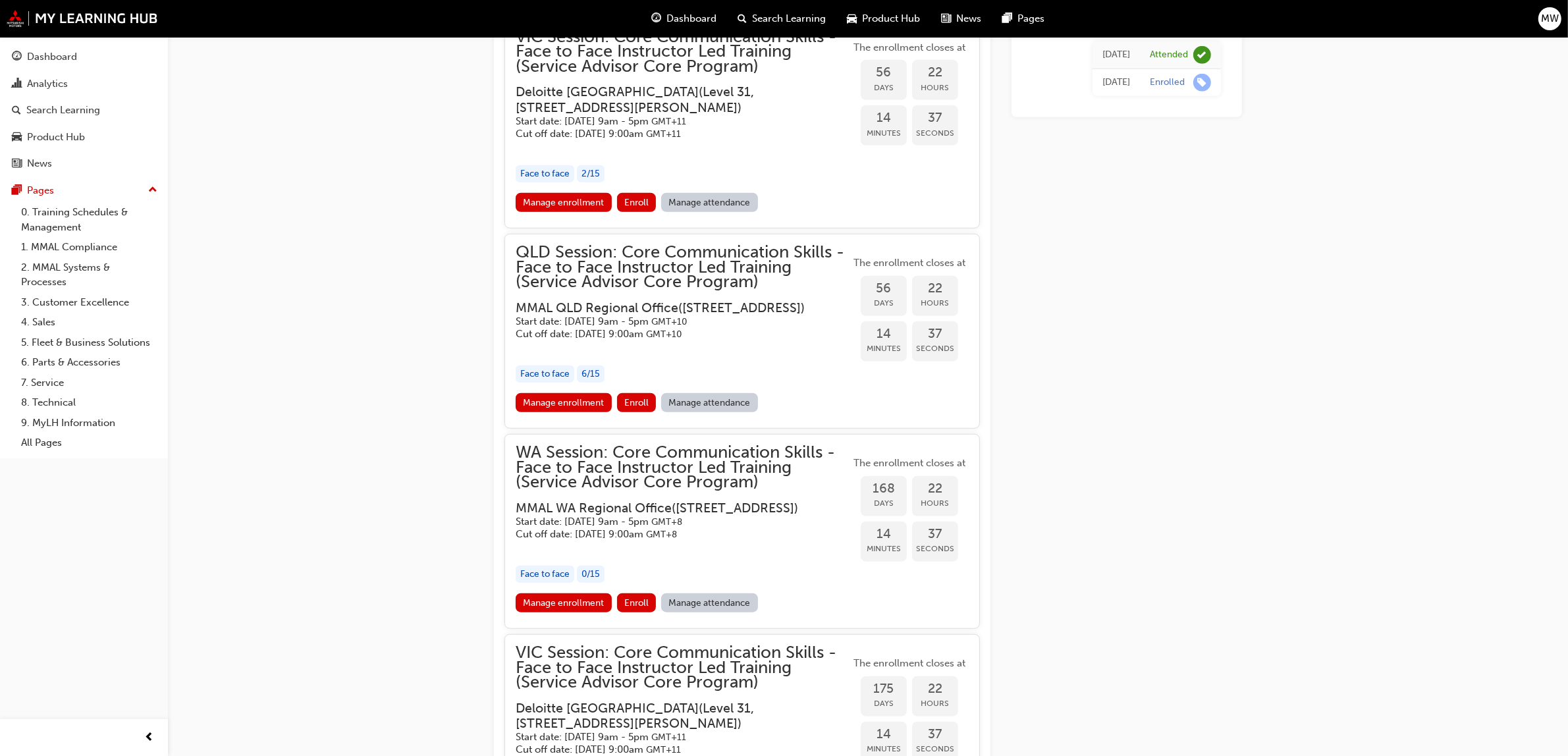
scroll to position [1889, 0]
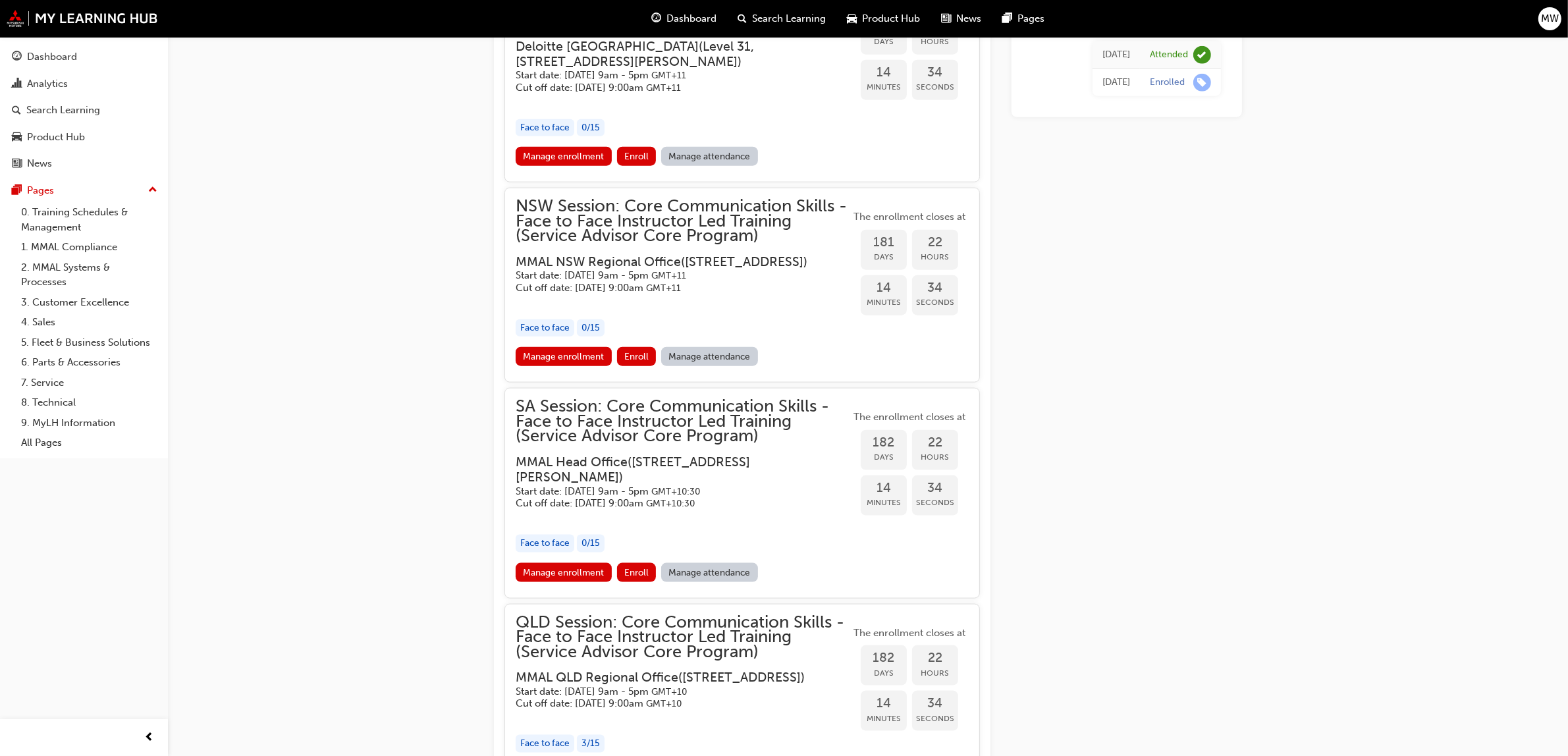
click at [699, 582] on link "Manage attendance" at bounding box center [709, 572] width 97 height 19
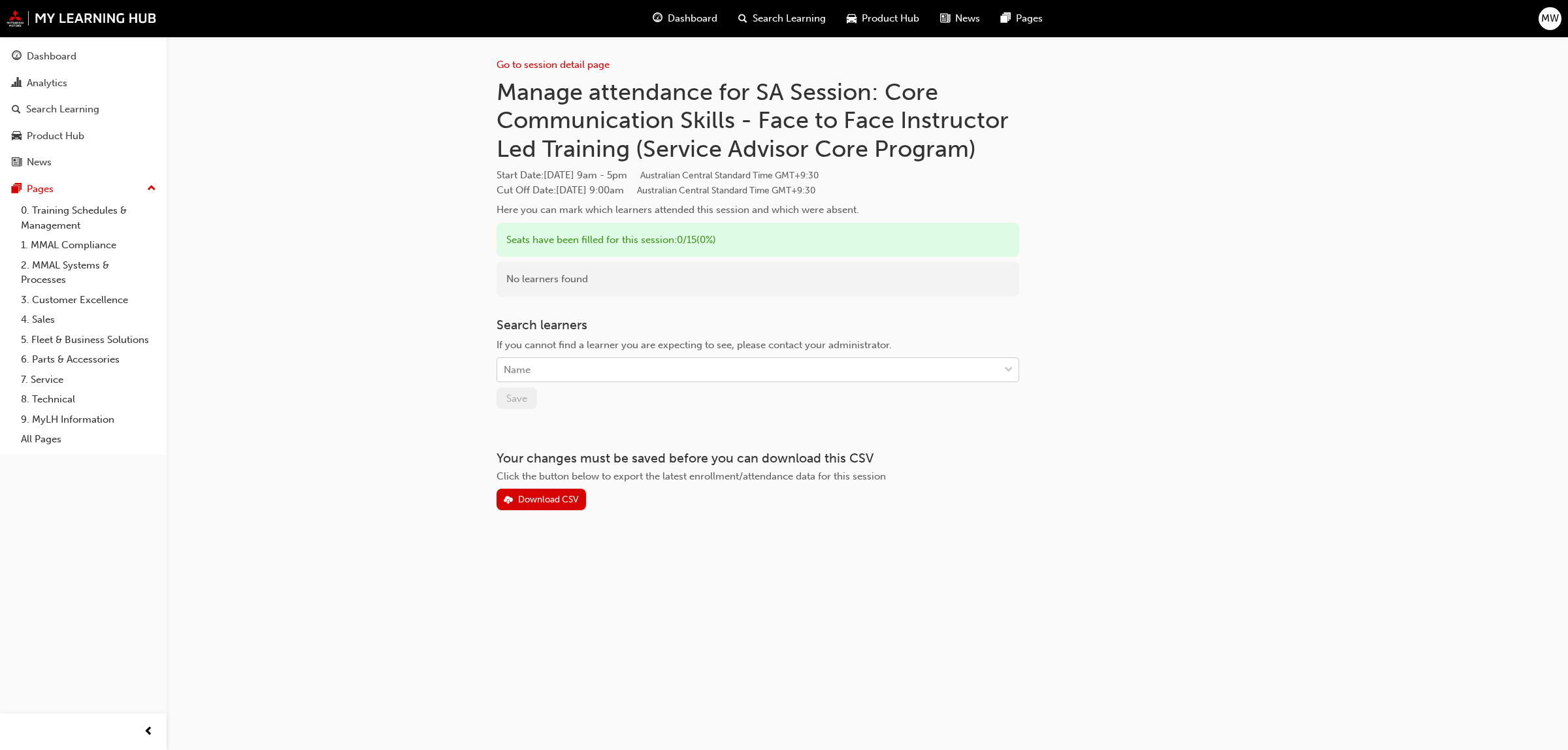
click at [563, 370] on div "Name" at bounding box center [748, 370] width 502 height 23
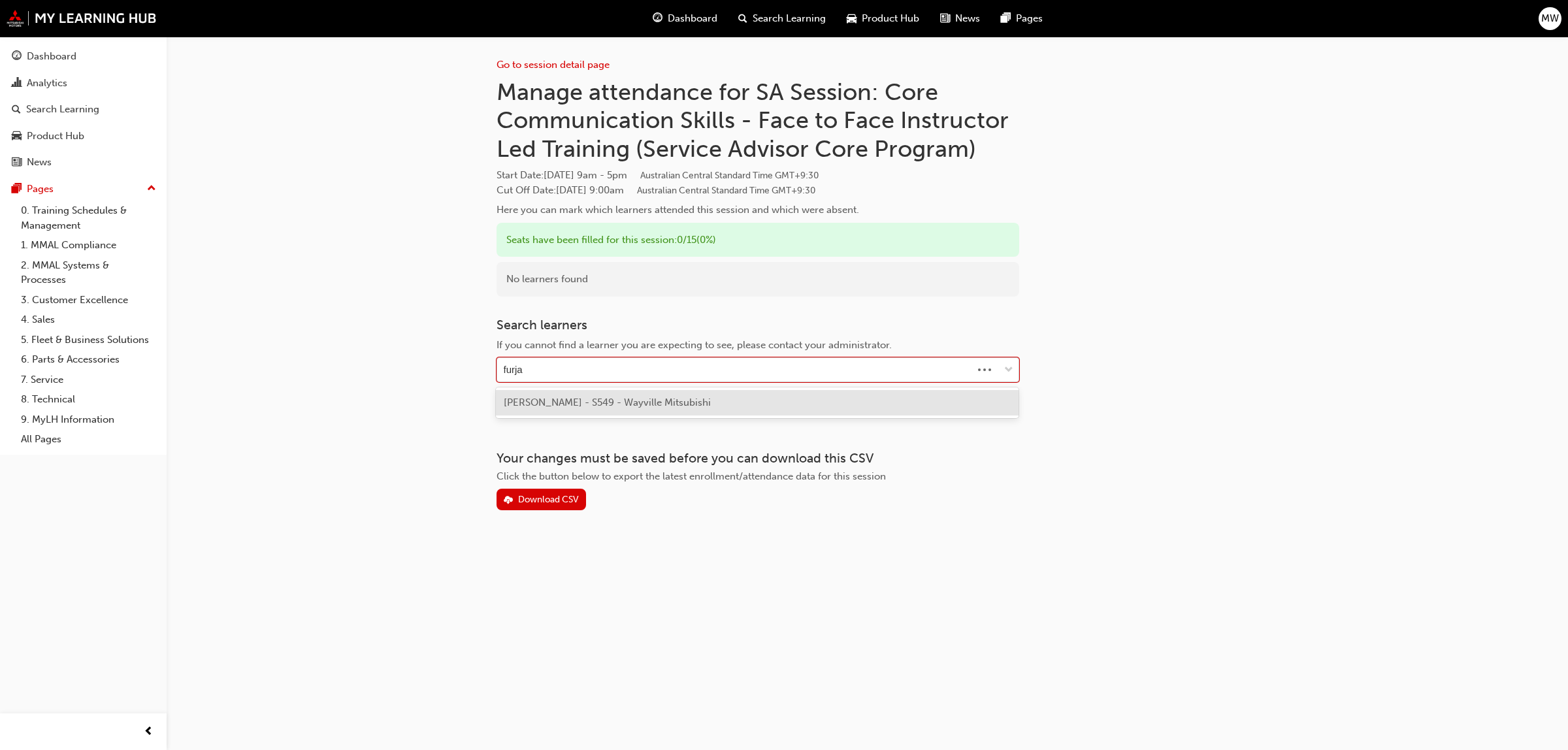
type input "furjan"
click at [599, 406] on span "JENI FURJAN - S549 - Wayville Mitsubishi" at bounding box center [607, 402] width 207 height 12
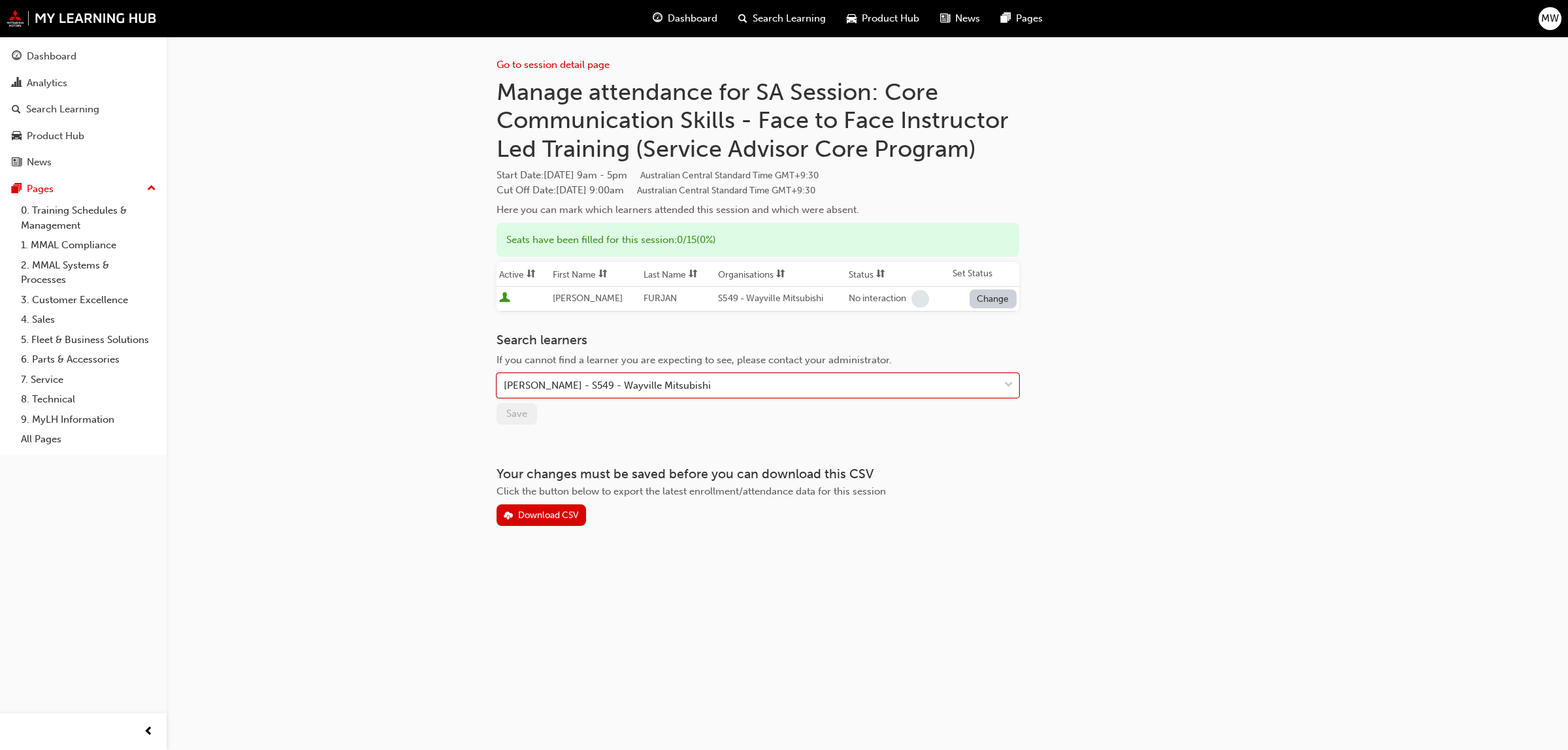
click at [985, 299] on button "Change" at bounding box center [992, 299] width 47 height 19
click at [978, 330] on div "Enrolled" at bounding box center [977, 330] width 38 height 15
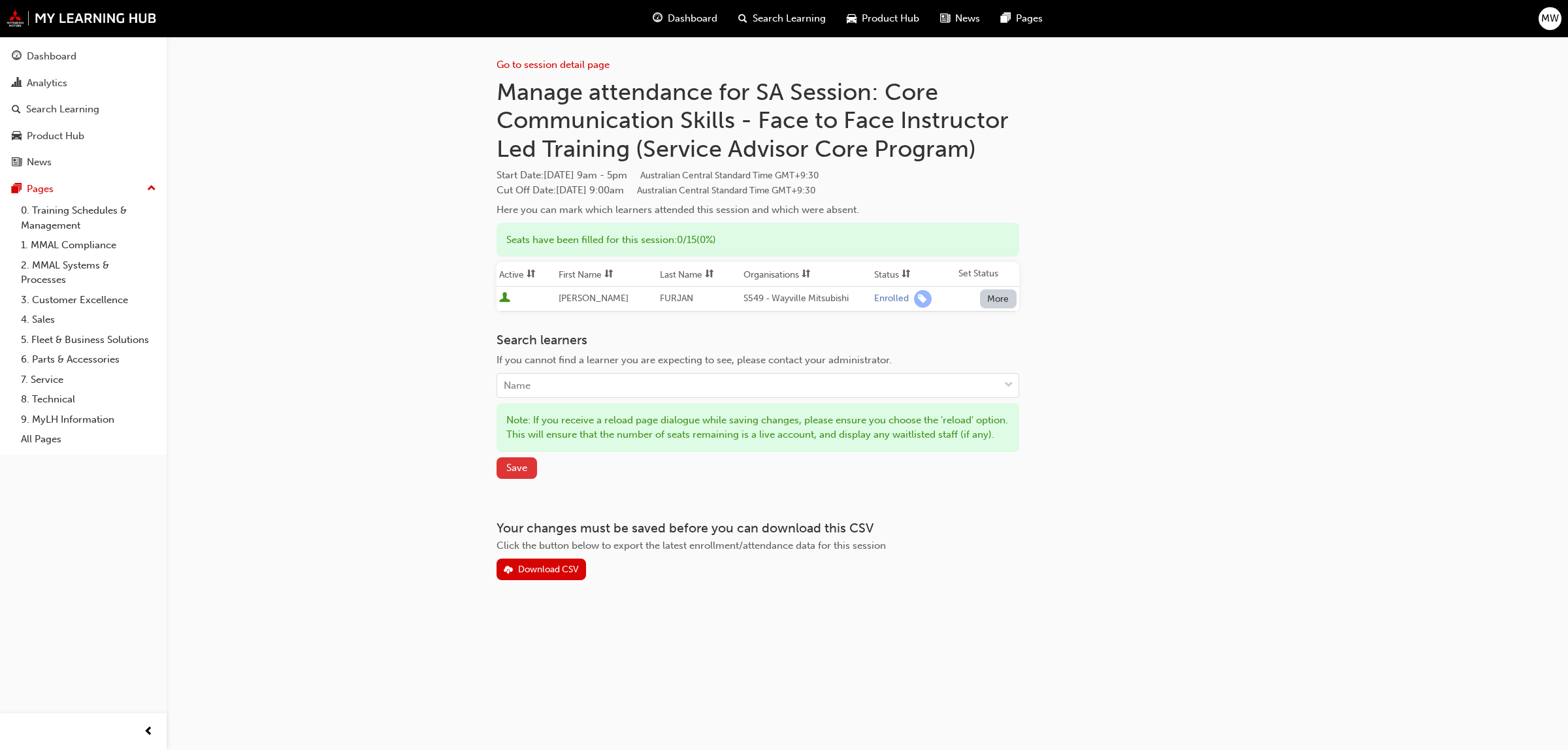
click at [519, 474] on span "Save" at bounding box center [516, 467] width 21 height 12
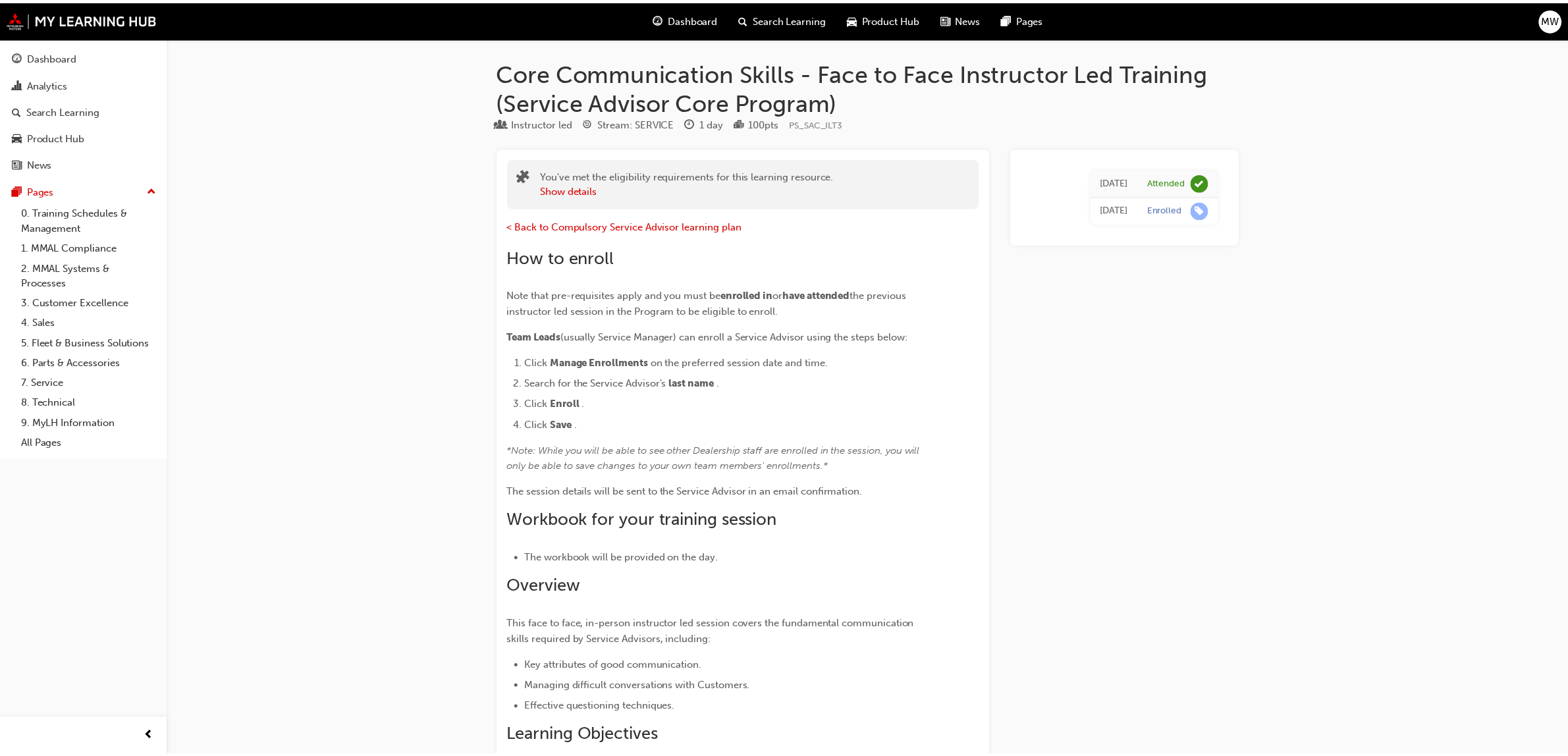
scroll to position [1889, 0]
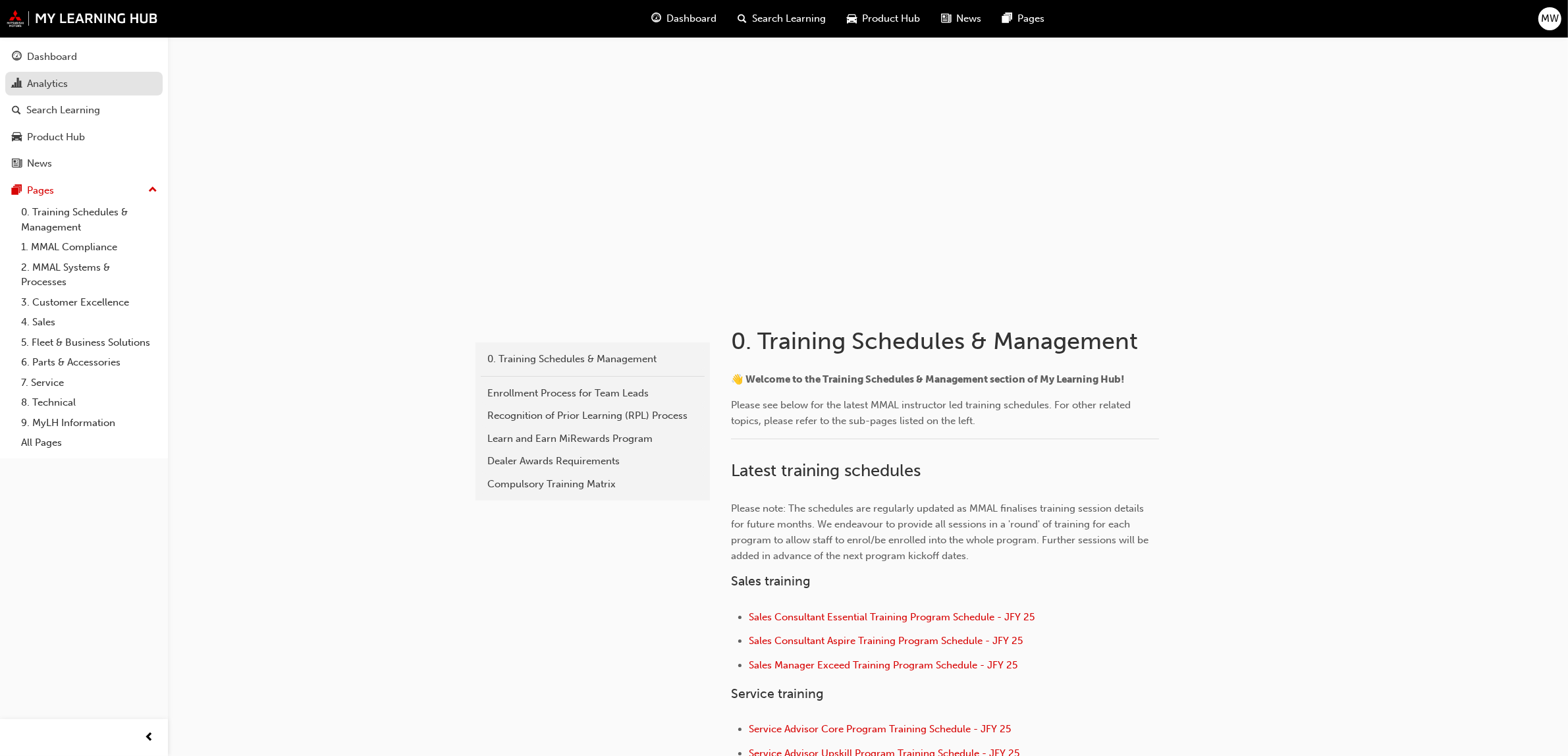
click at [55, 87] on div "Analytics" at bounding box center [47, 84] width 41 height 15
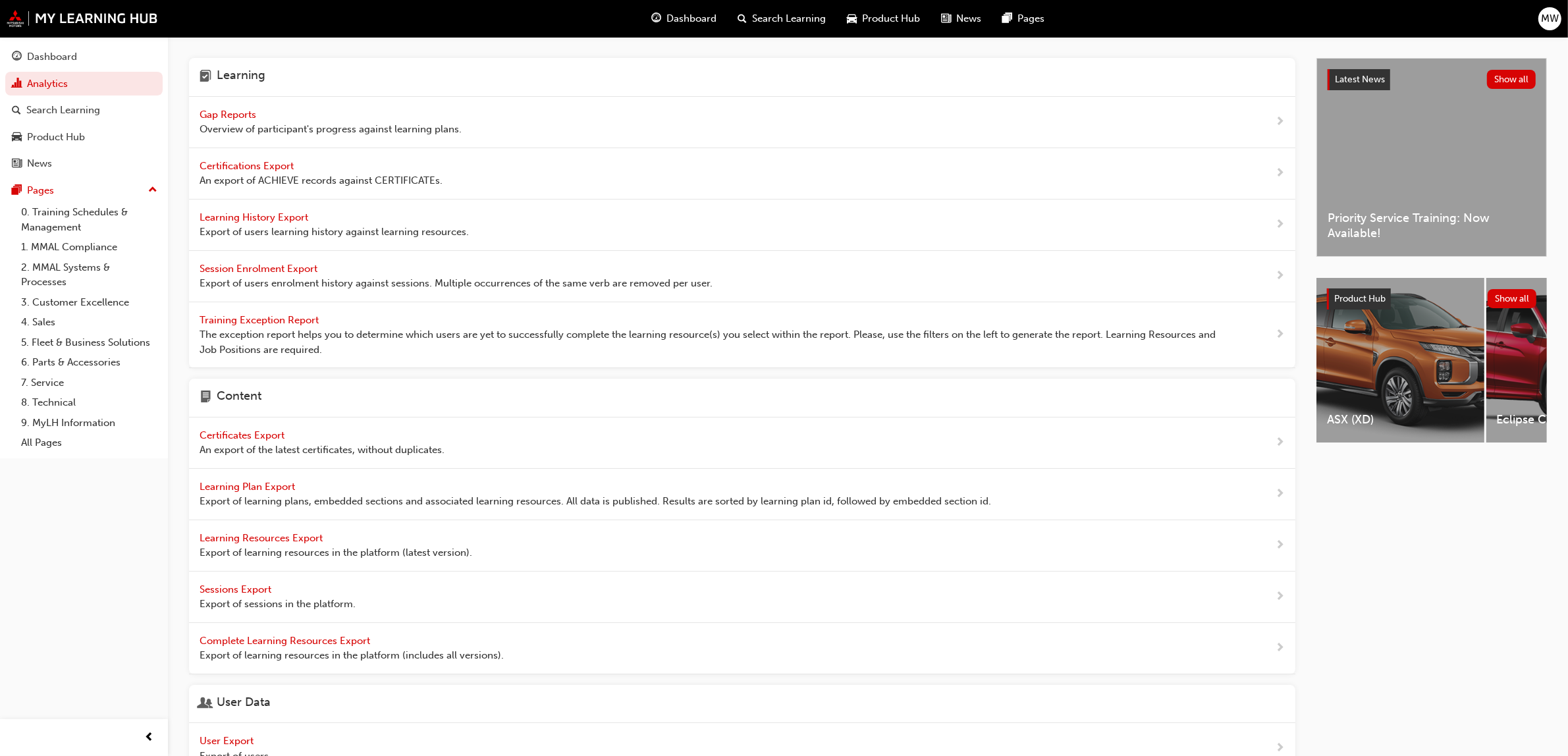
click at [244, 113] on span "Gap Reports" at bounding box center [229, 114] width 60 height 12
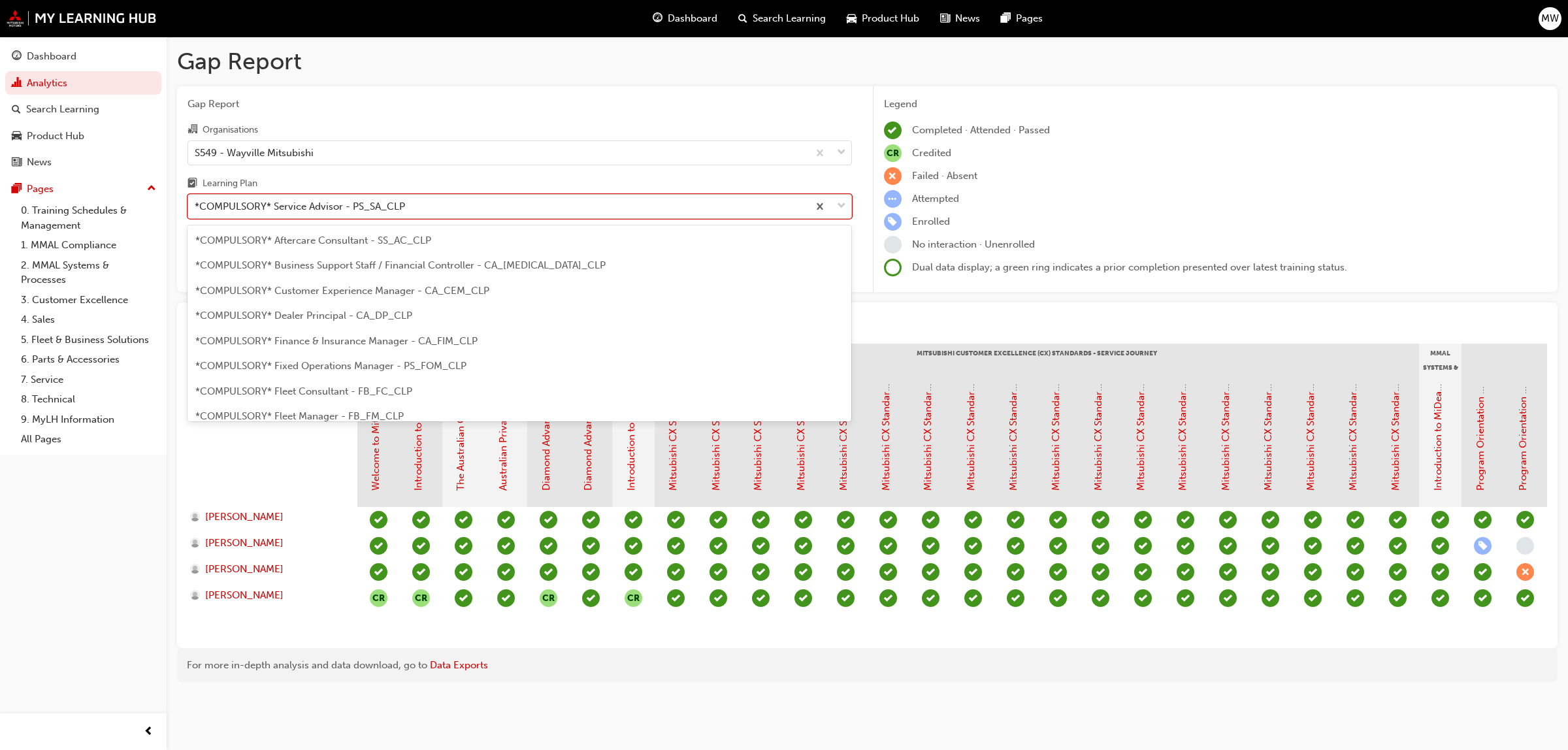
click at [841, 207] on span "down-icon" at bounding box center [841, 206] width 9 height 17
click at [196, 207] on input "Learning Plan option *COMPULSORY* Service Advisor - PS_SA_CLP focused, 19 of 33…" at bounding box center [195, 206] width 1 height 11
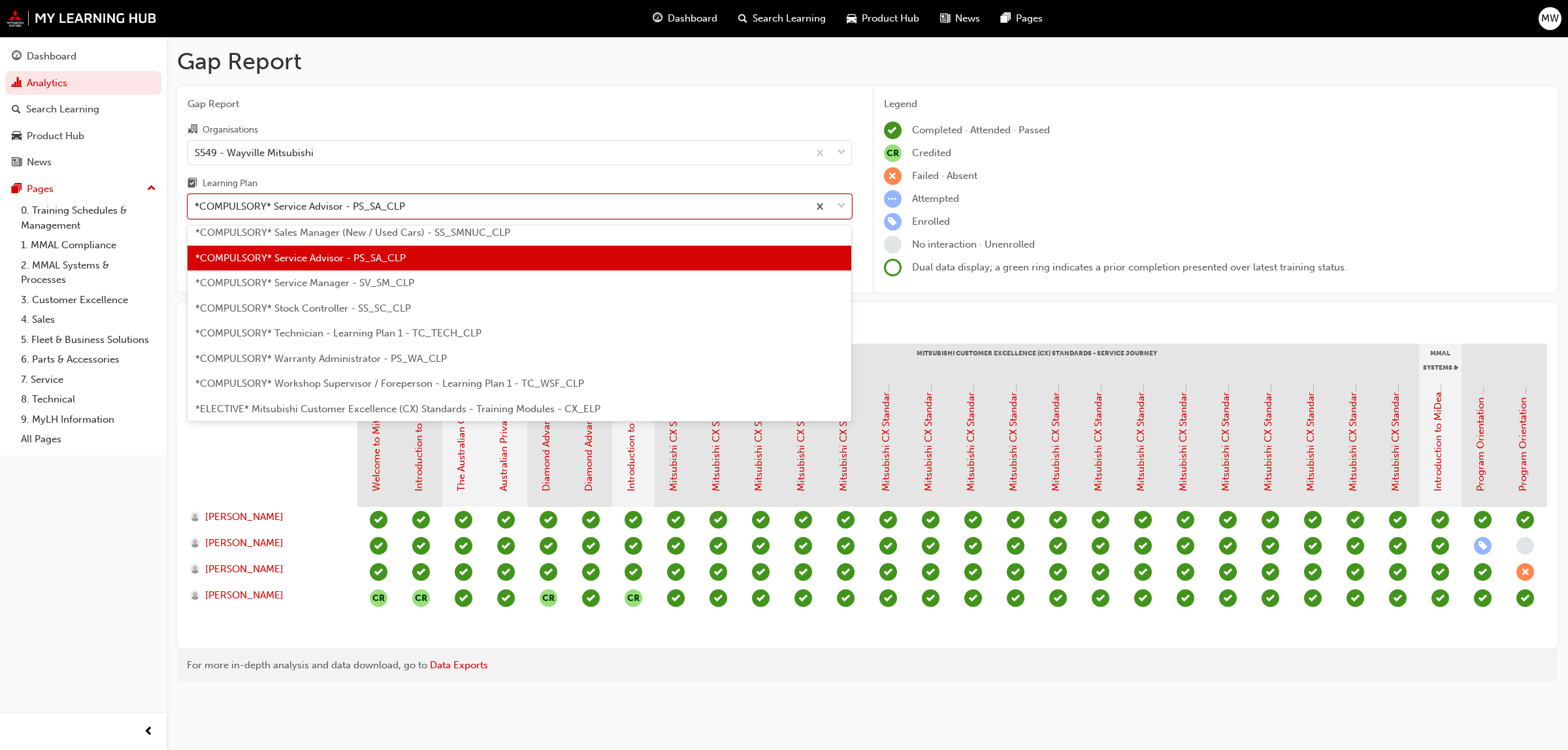
scroll to position [447, 0]
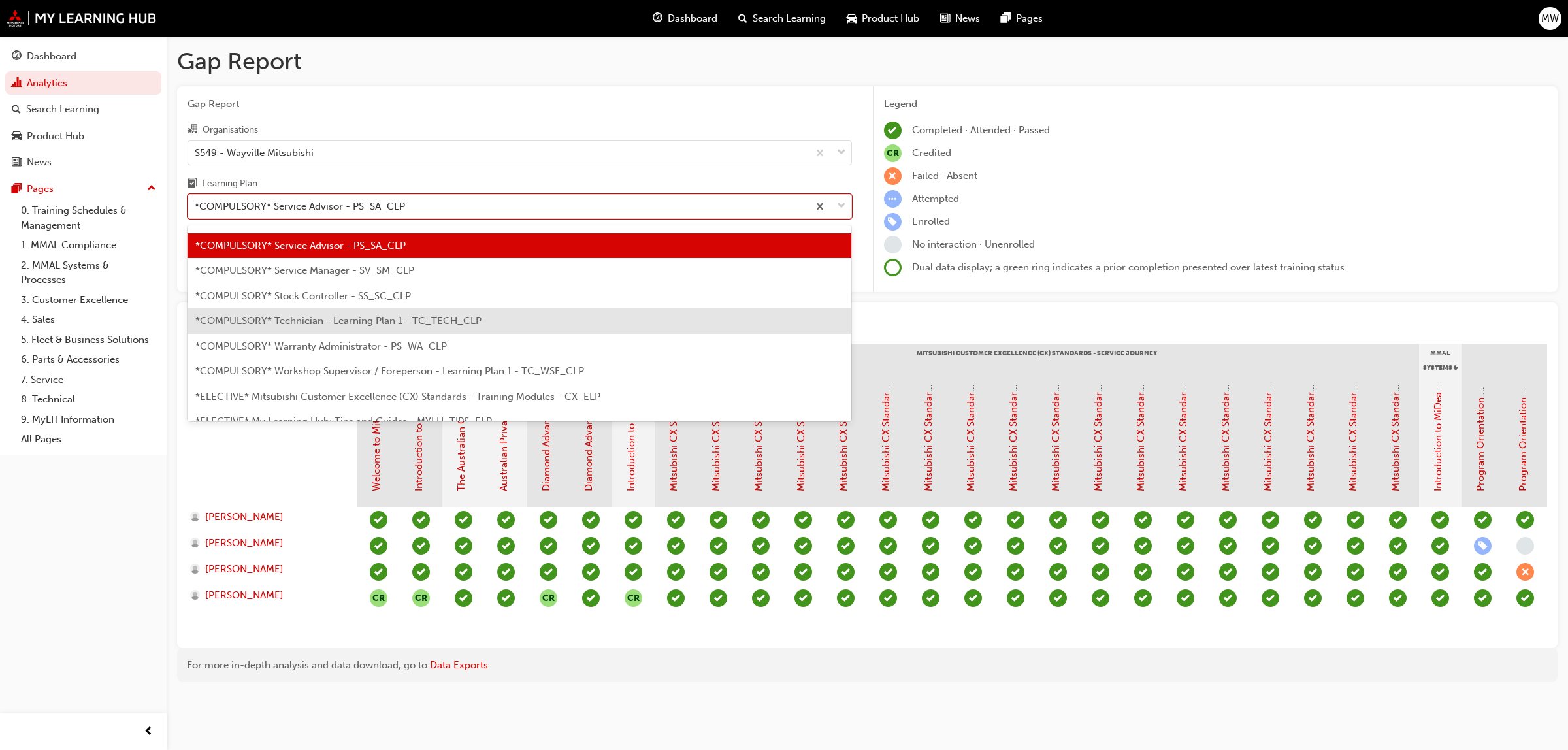
click at [384, 319] on span "*COMPULSORY* Technician - Learning Plan 1 - TC_TECH_CLP" at bounding box center [338, 321] width 286 height 12
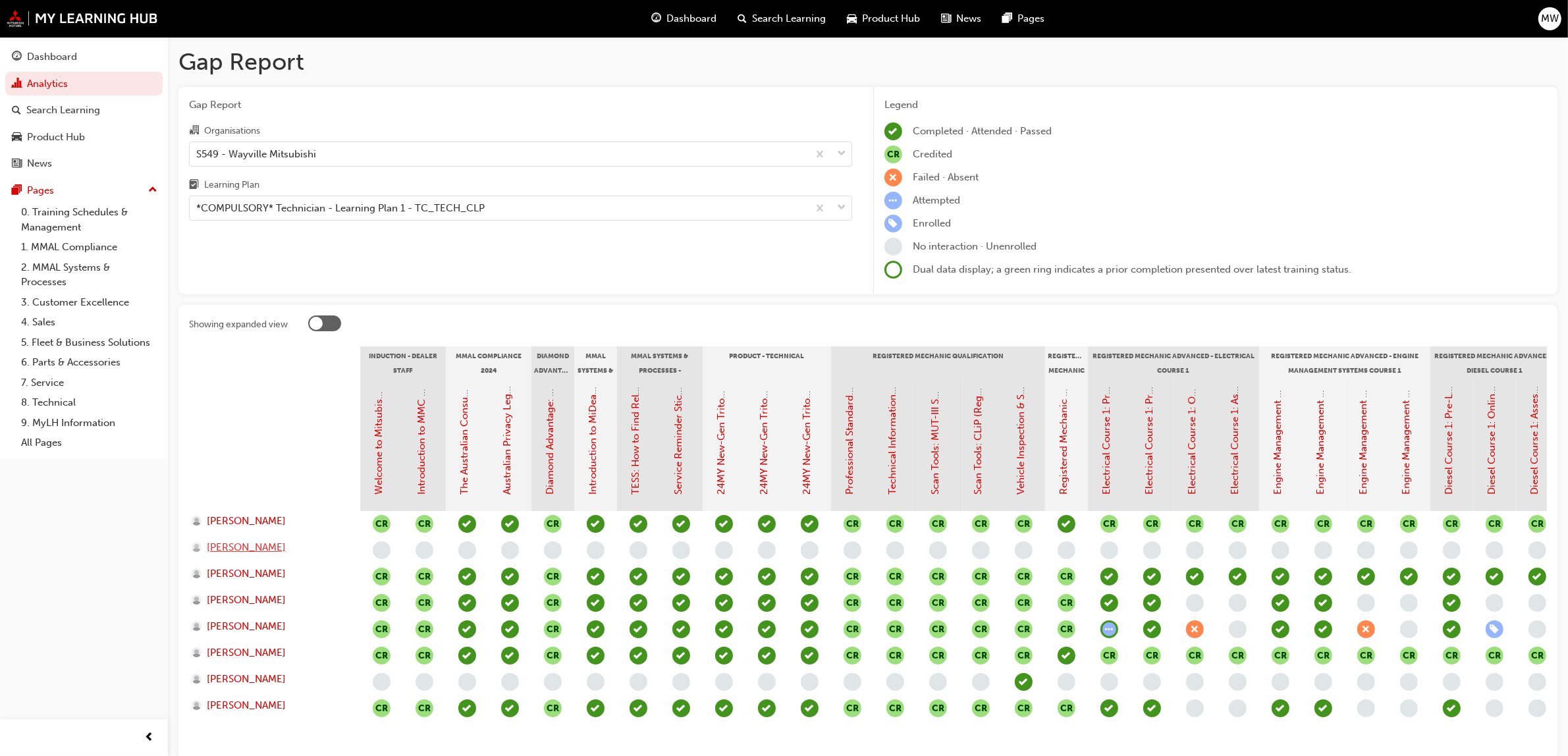
click at [229, 545] on span "[PERSON_NAME]" at bounding box center [246, 547] width 79 height 15
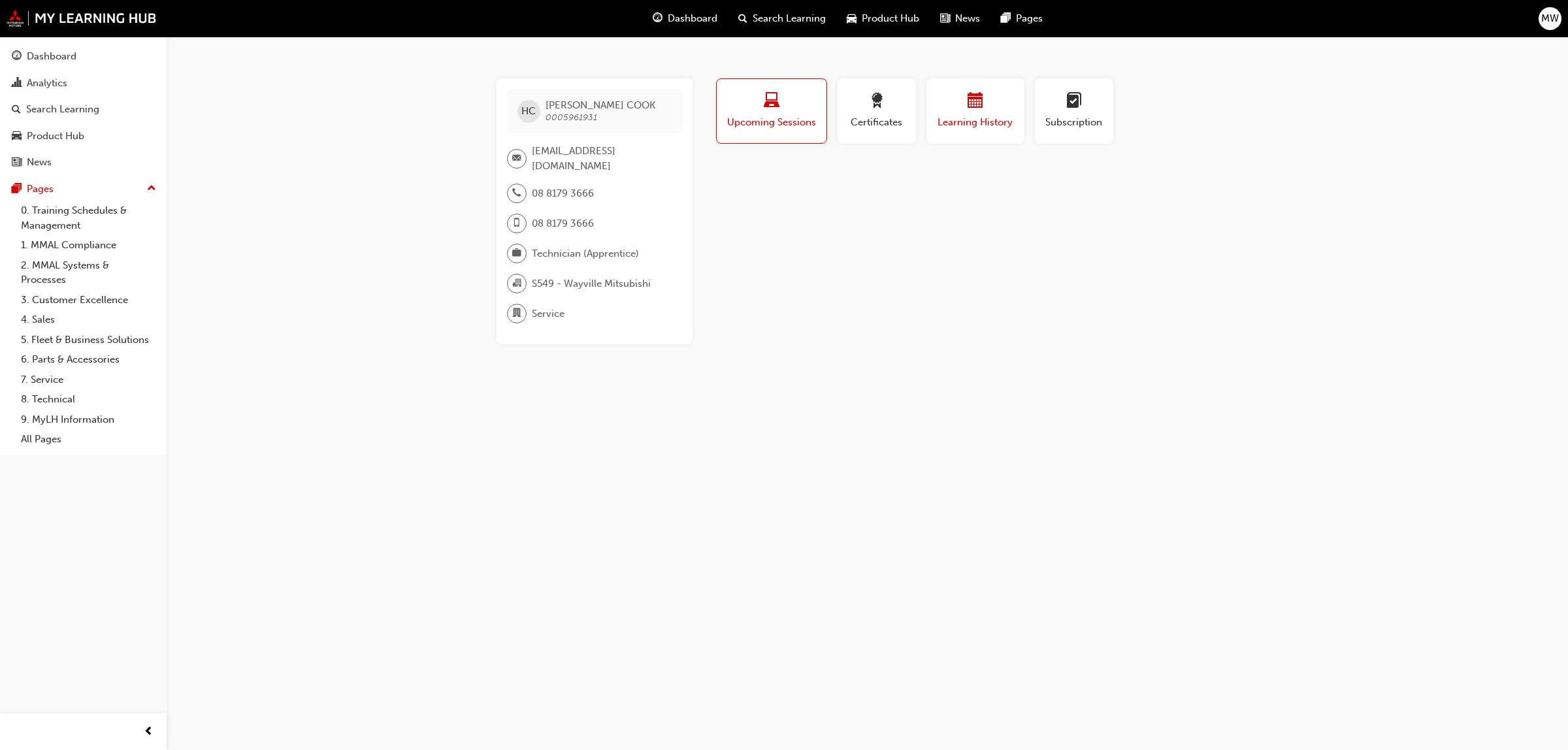
click at [994, 115] on span "Learning History" at bounding box center [975, 122] width 79 height 15
click at [773, 109] on span "laptop-icon" at bounding box center [772, 102] width 16 height 17
click at [988, 109] on div "button" at bounding box center [975, 103] width 79 height 20
click at [1088, 107] on div "button" at bounding box center [1074, 103] width 59 height 20
click at [762, 115] on span "Upcoming Sessions" at bounding box center [771, 122] width 92 height 15
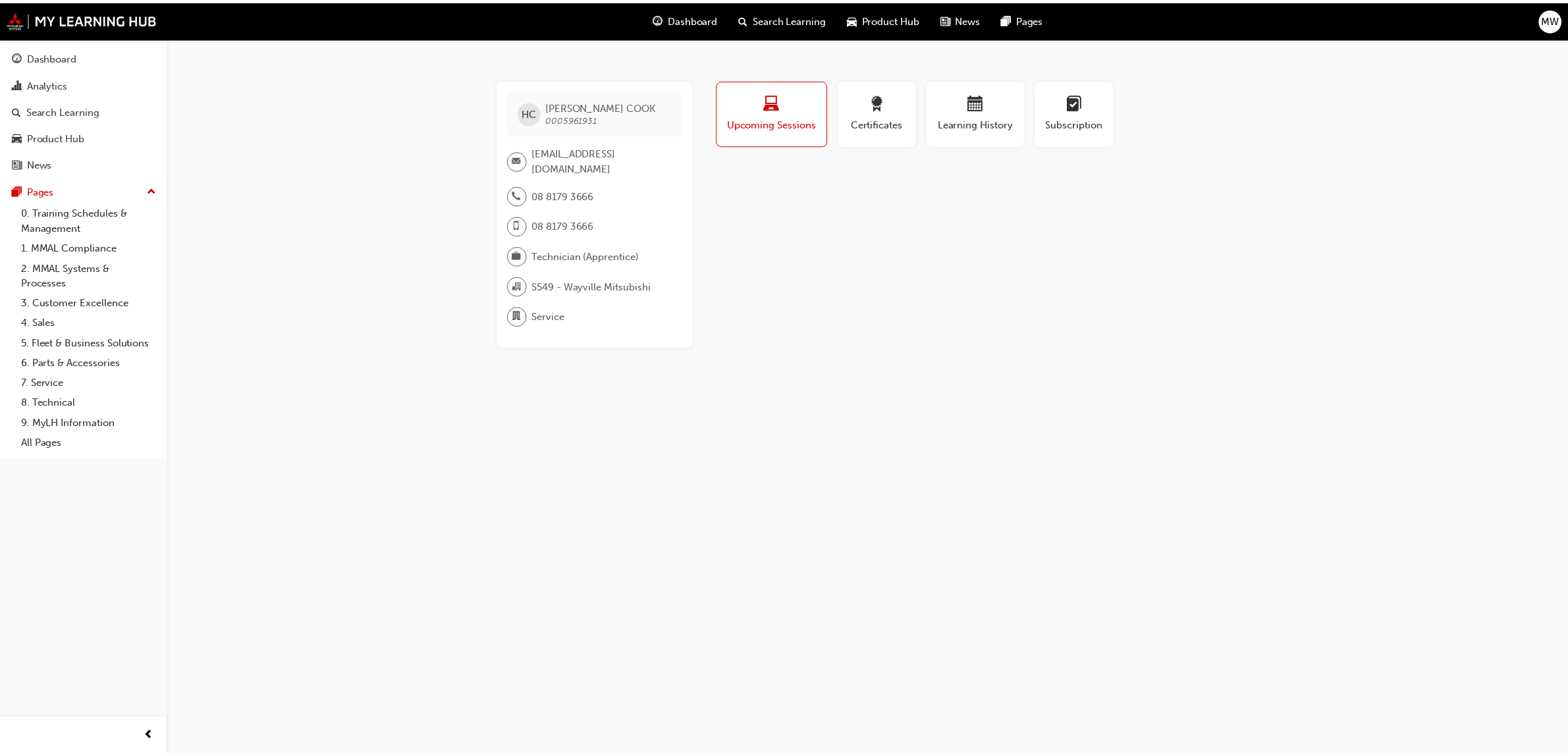
scroll to position [102, 0]
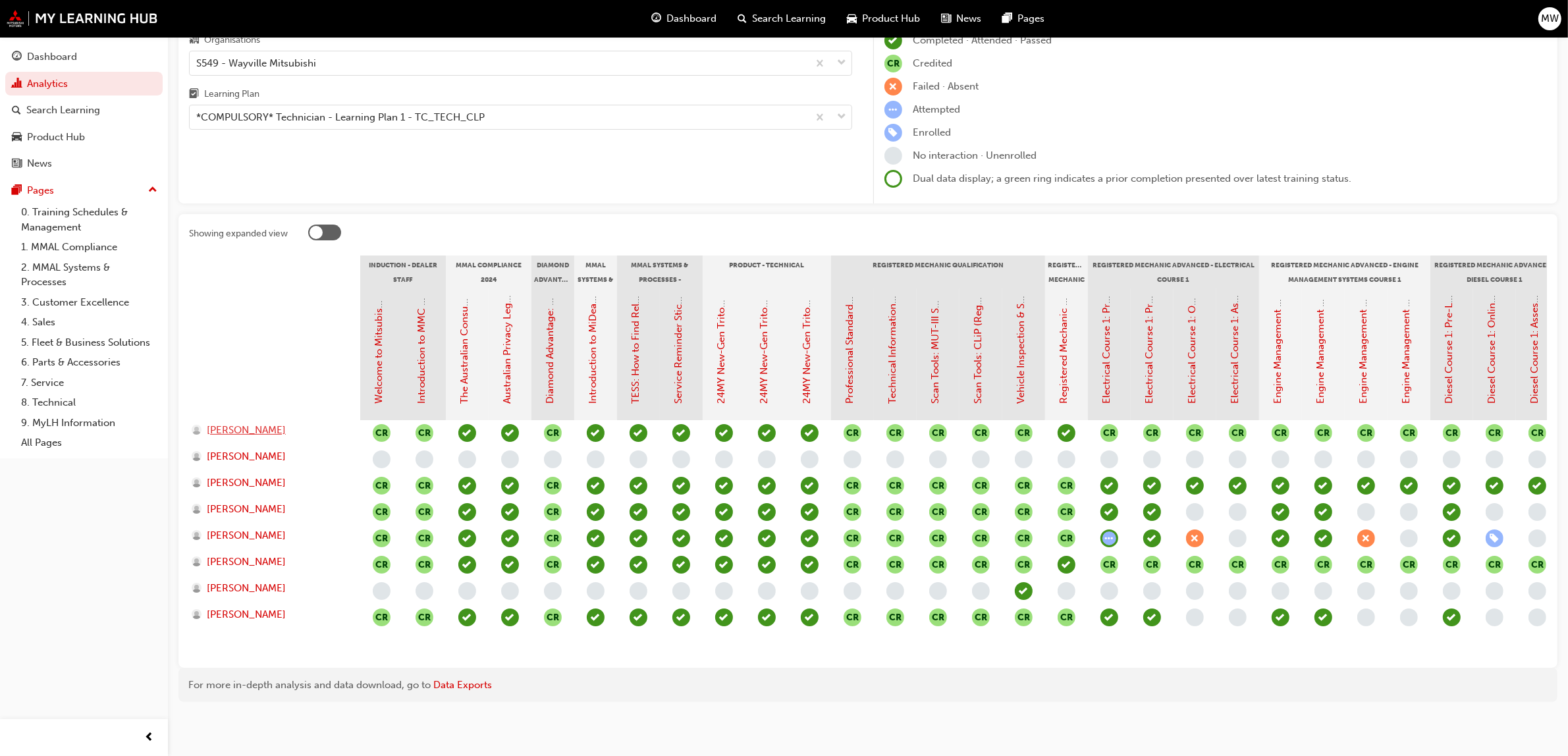
click at [244, 423] on span "[PERSON_NAME]" at bounding box center [246, 430] width 79 height 15
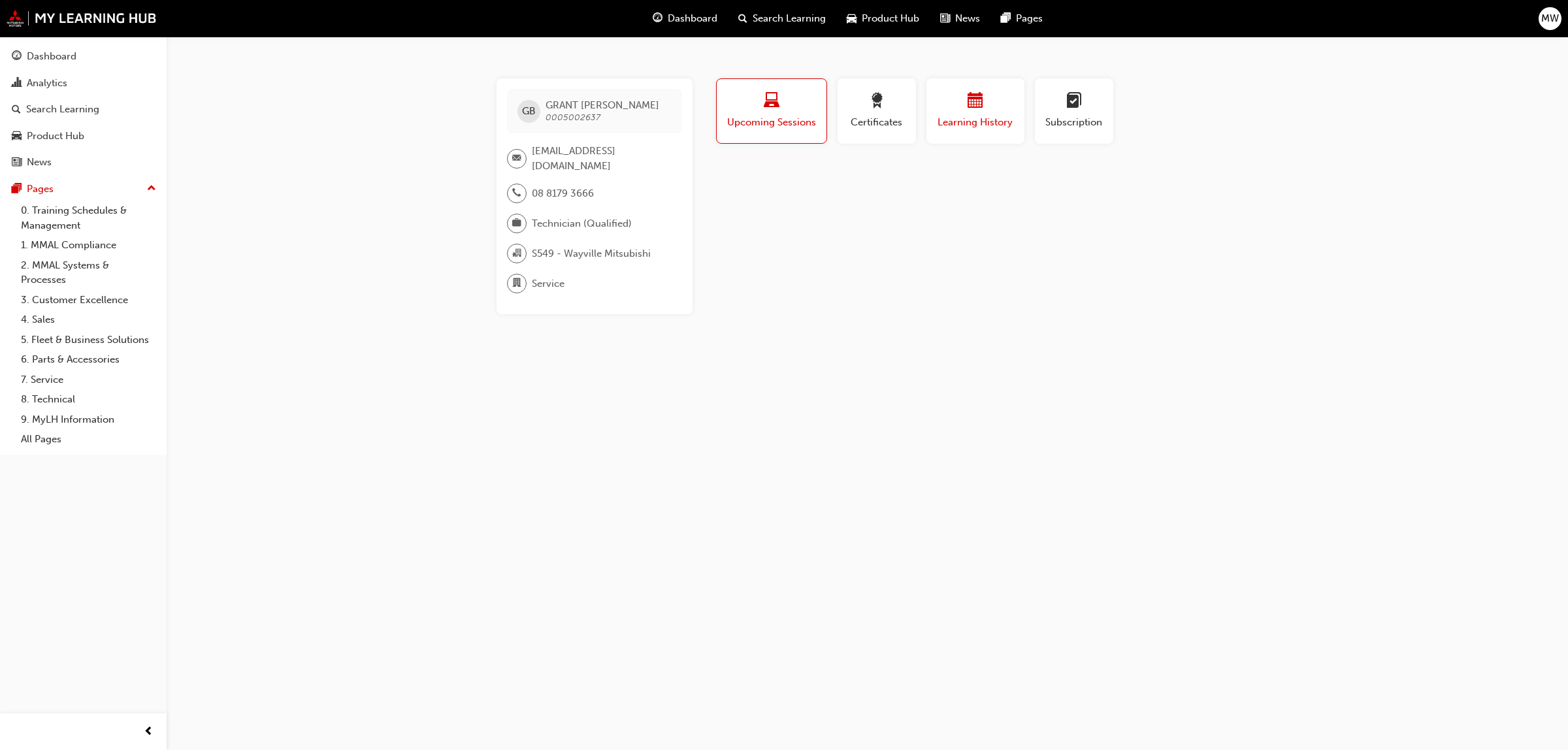
click at [996, 105] on div "button" at bounding box center [975, 103] width 79 height 20
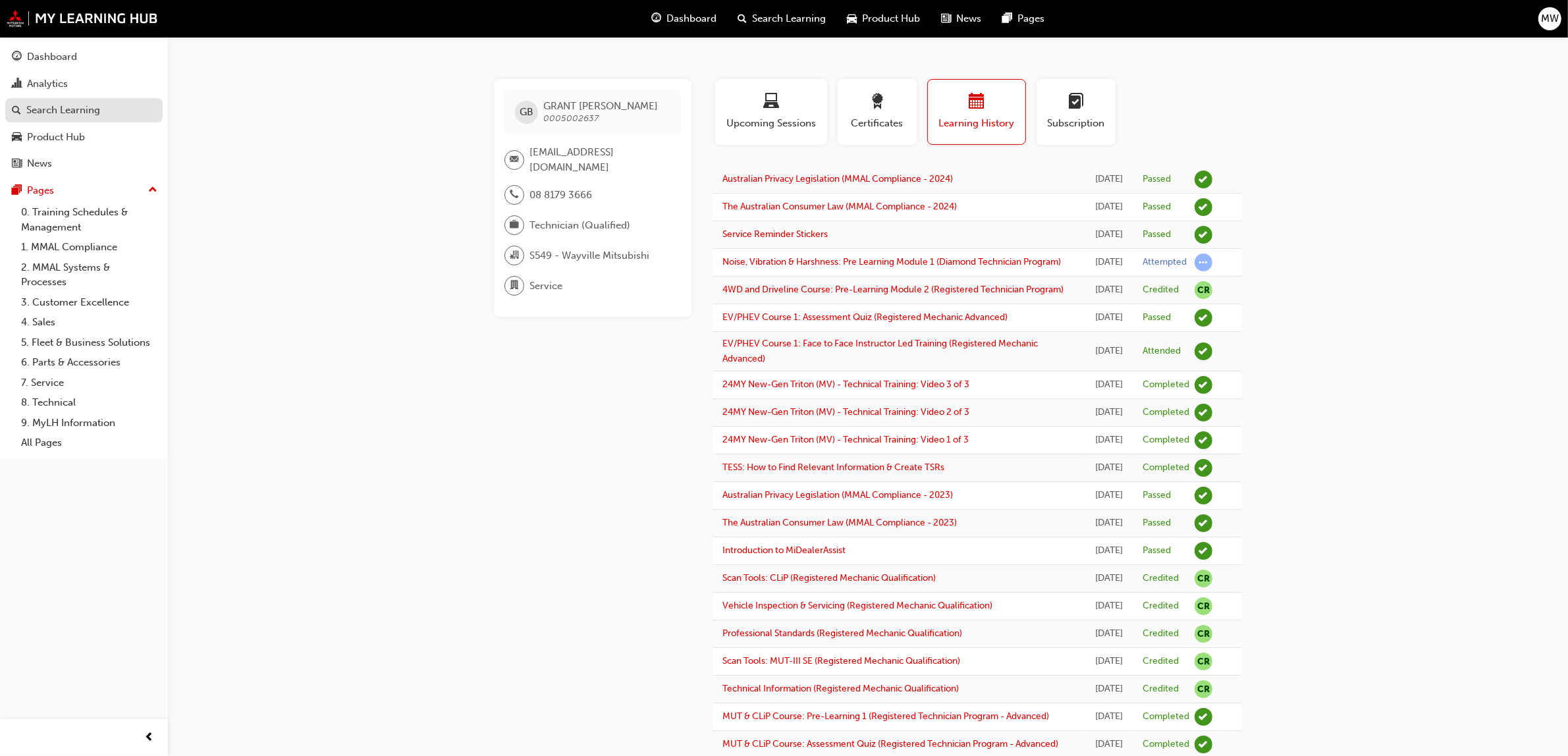
click at [57, 109] on div "Search Learning" at bounding box center [63, 110] width 73 height 15
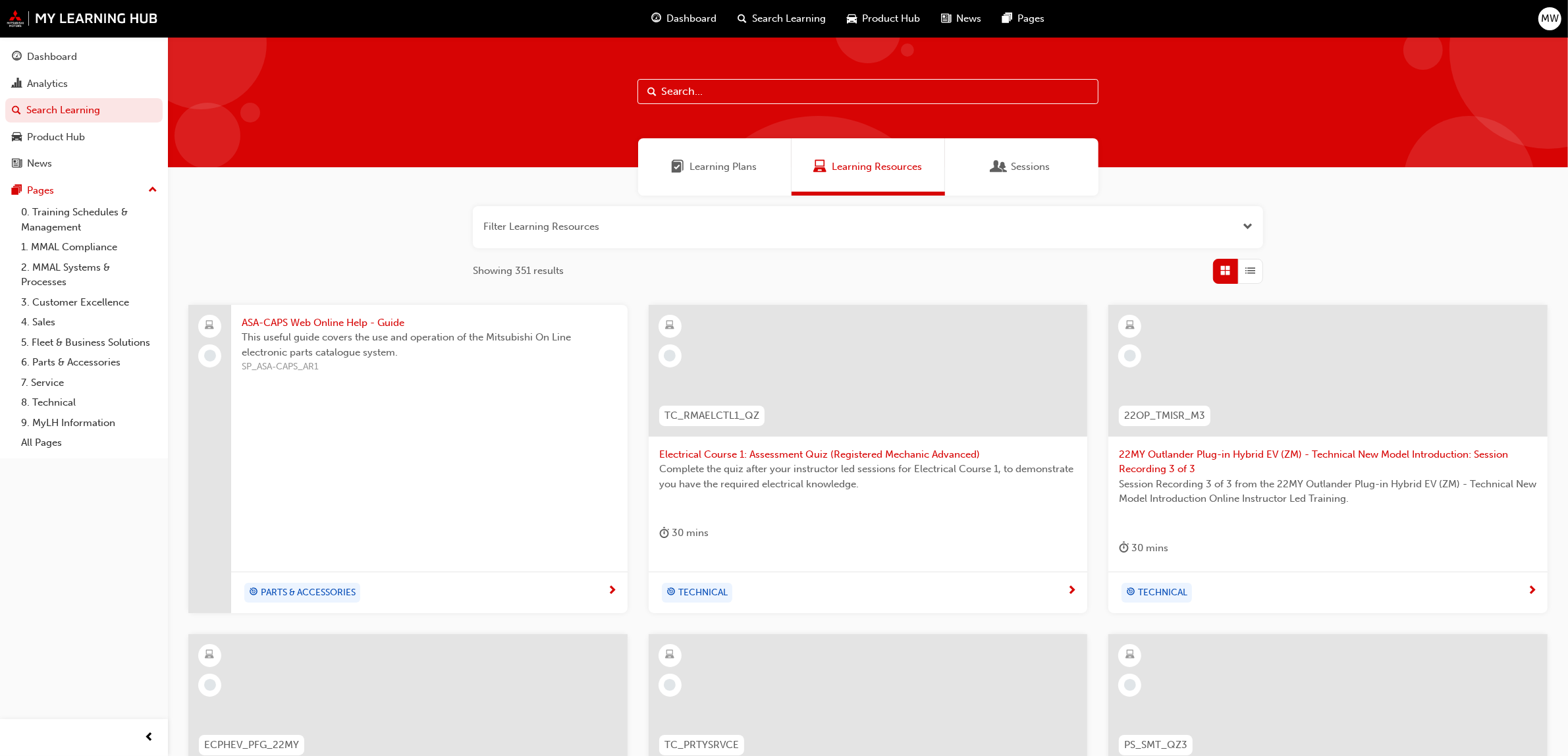
click at [728, 166] on span "Learning Plans" at bounding box center [723, 166] width 67 height 15
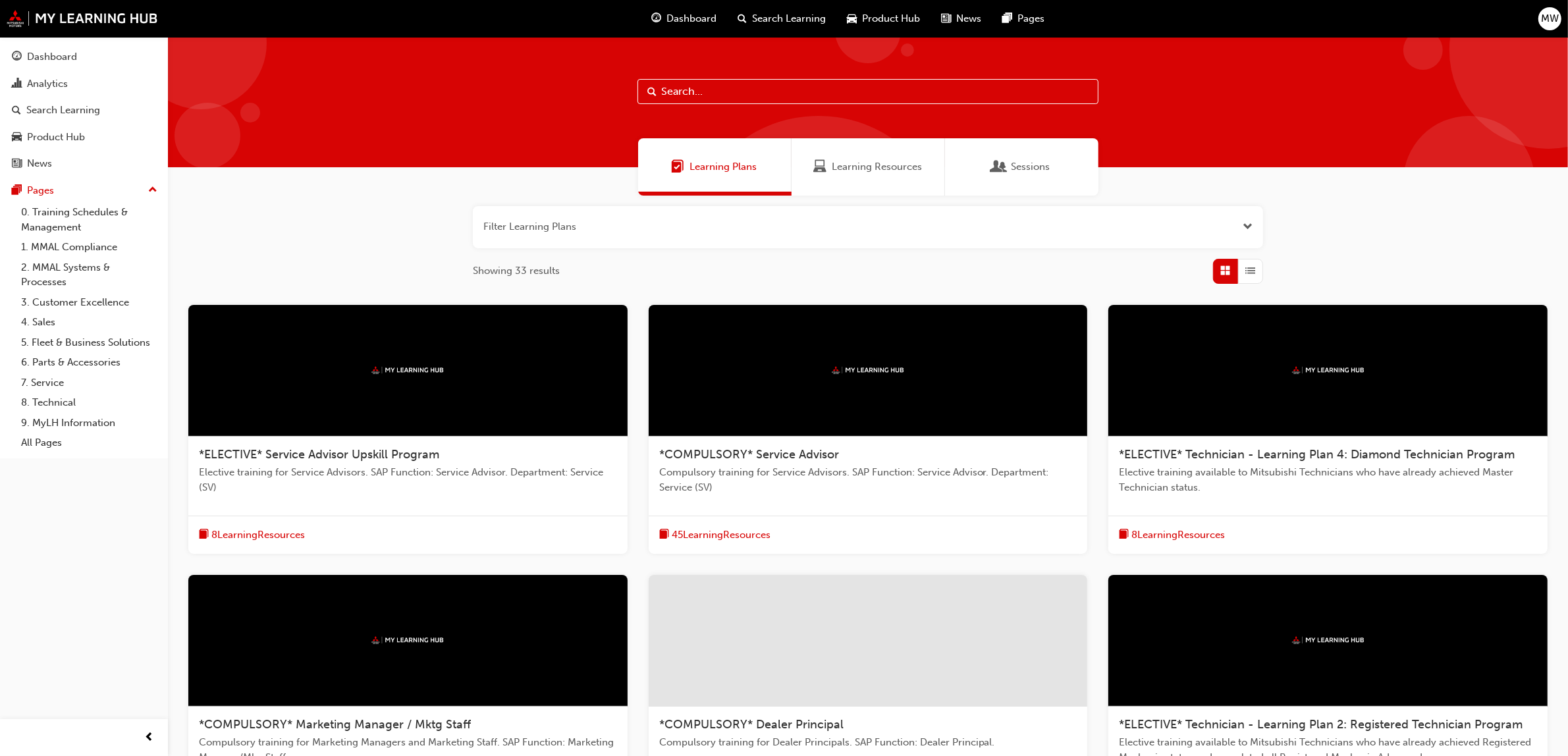
click at [672, 214] on button "button" at bounding box center [867, 228] width 790 height 42
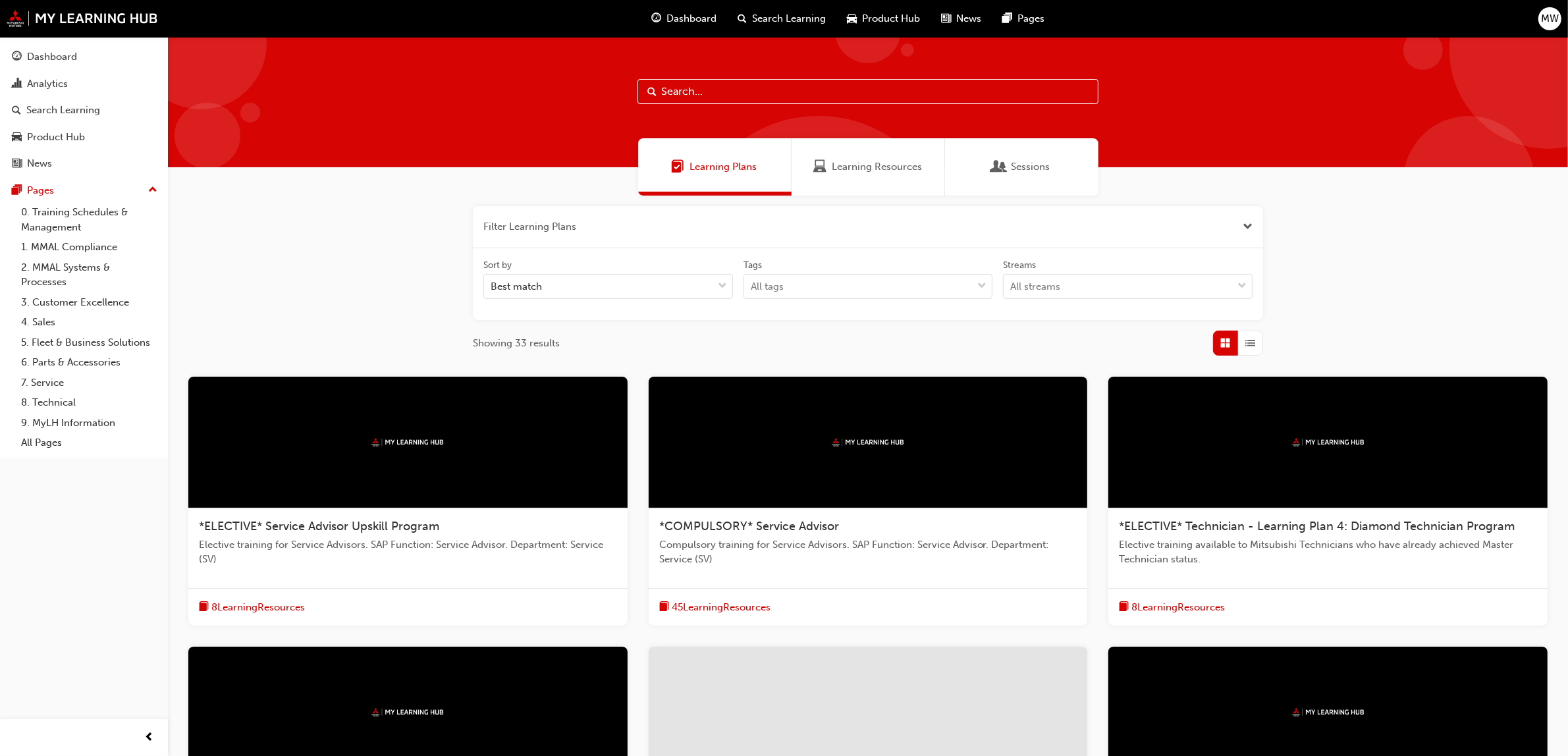
click at [670, 219] on button "button" at bounding box center [867, 228] width 790 height 42
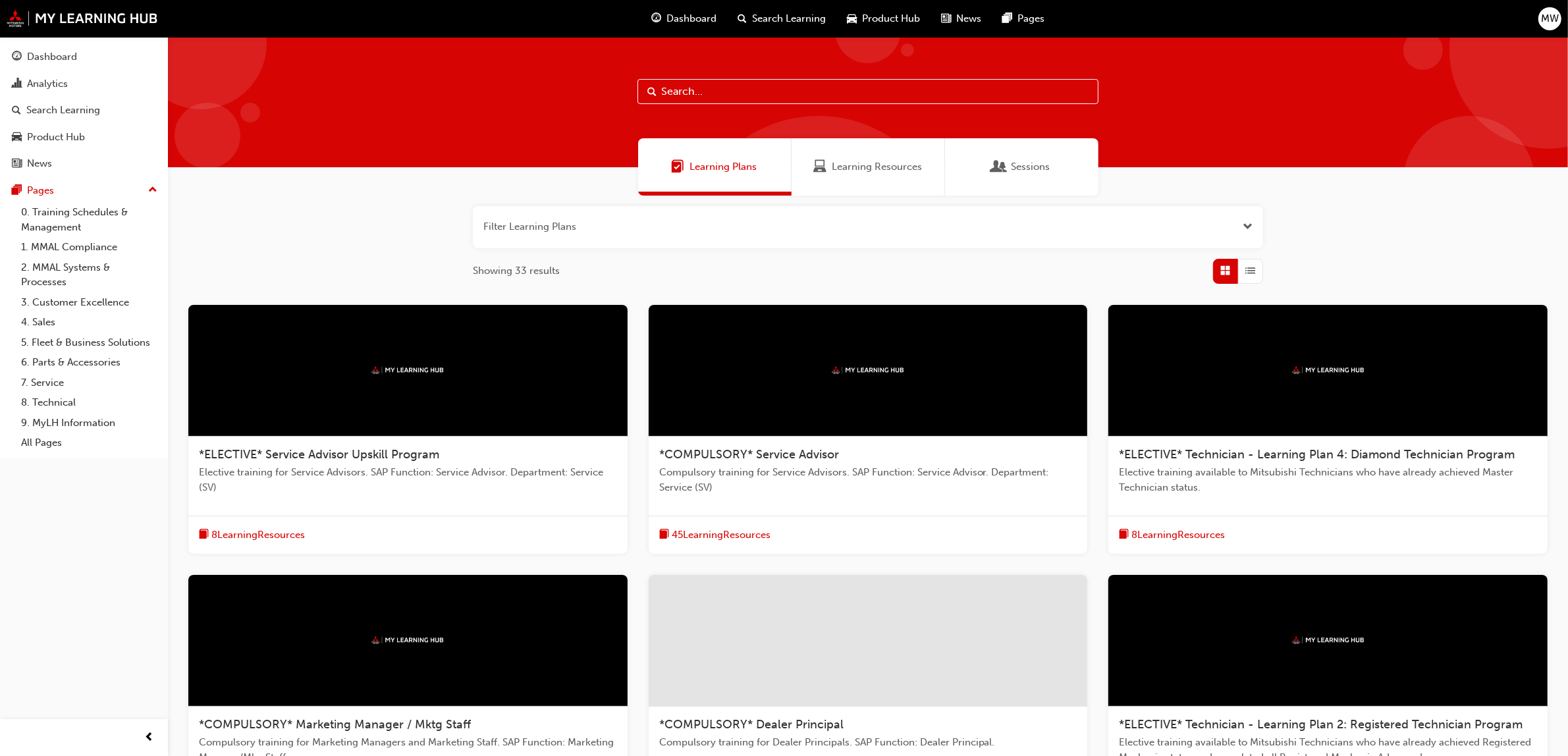
click at [646, 217] on button "button" at bounding box center [867, 228] width 790 height 42
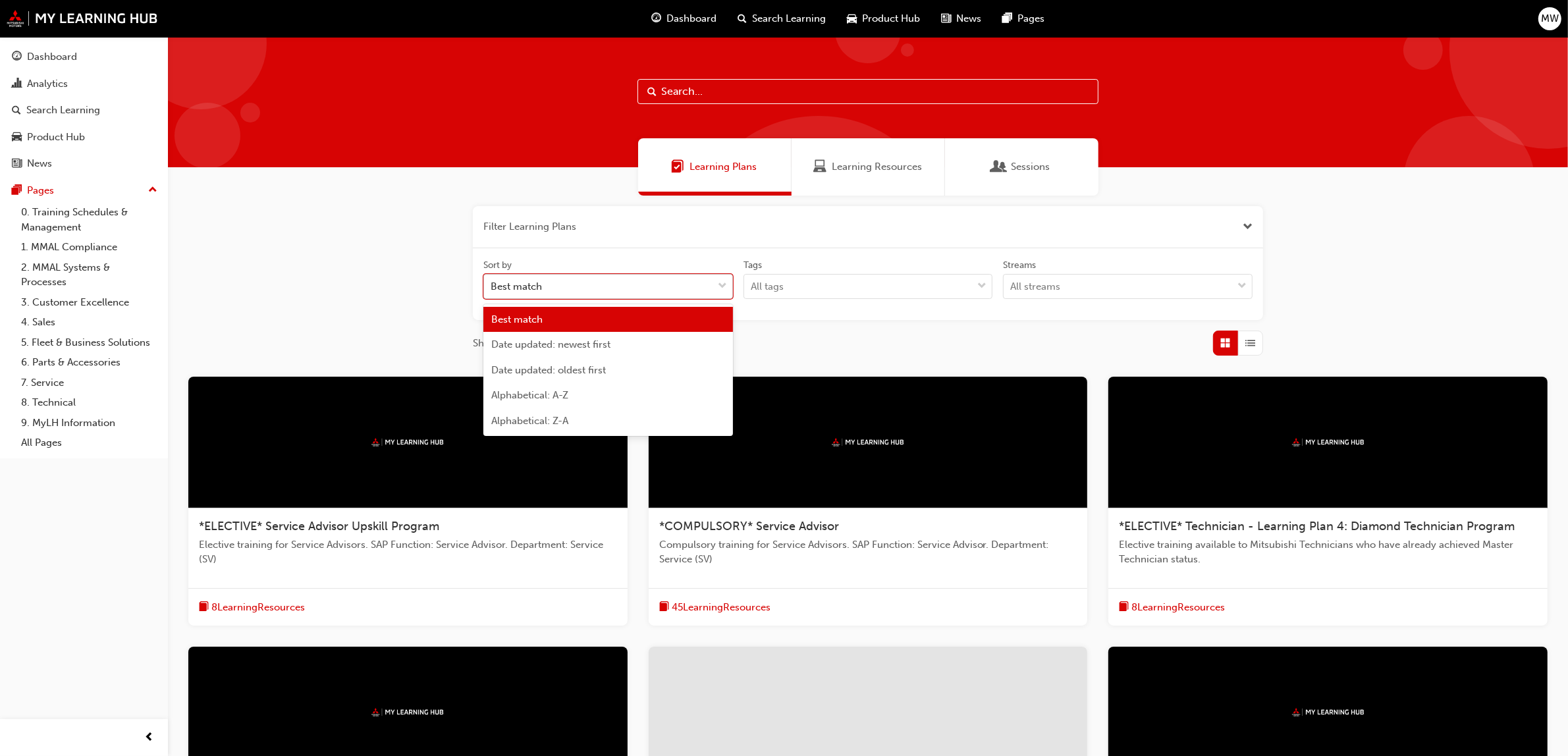
click at [723, 281] on span "down-icon" at bounding box center [722, 286] width 9 height 17
click at [492, 281] on input "Sort by option Best match focused, 1 of 5. 5 results available. Use Up and Down…" at bounding box center [491, 286] width 1 height 11
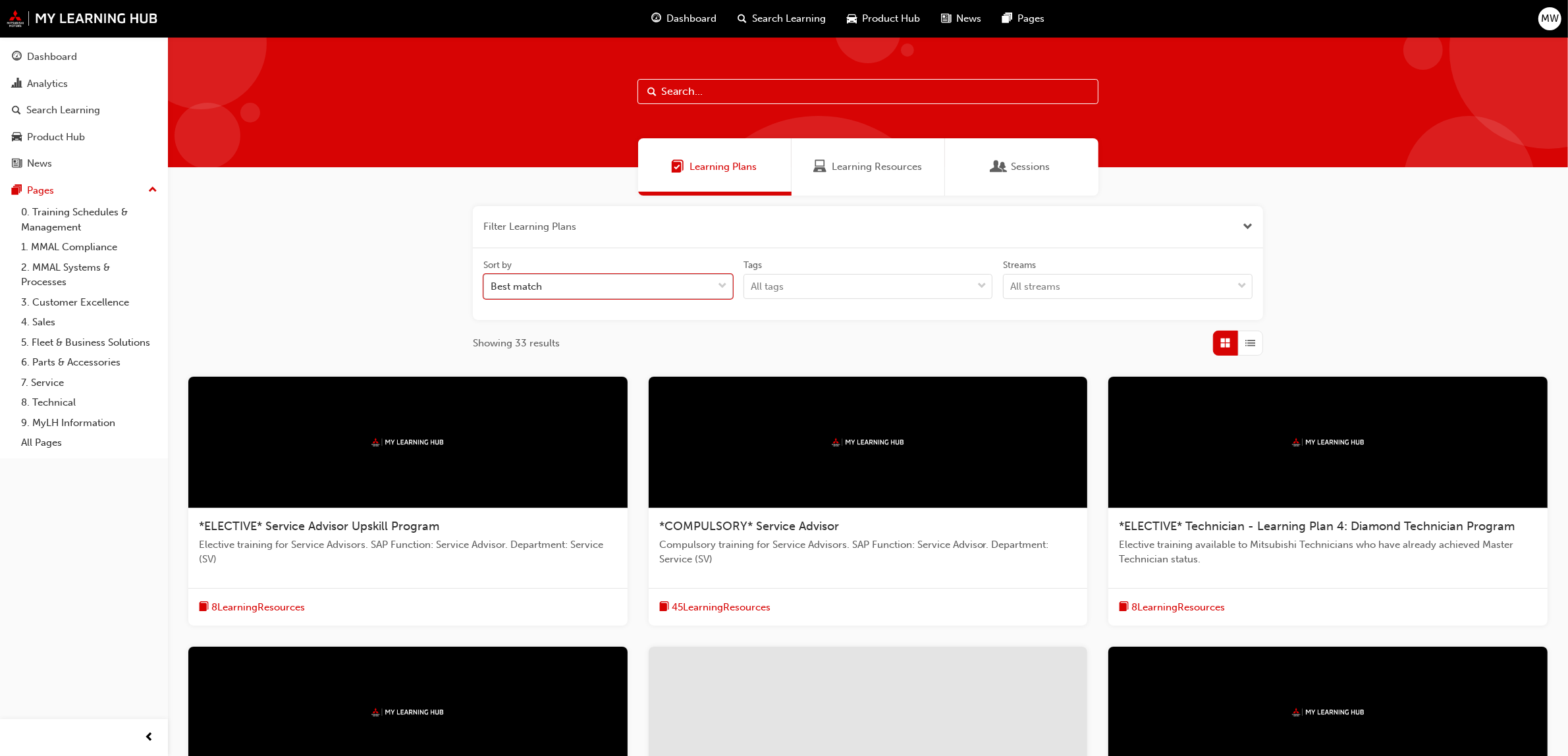
click at [723, 281] on span "down-icon" at bounding box center [722, 286] width 9 height 17
click at [492, 281] on input "Sort by 0 results available. Select is focused ,type to refine list, press Down…" at bounding box center [491, 286] width 1 height 11
click at [680, 87] on input "text" at bounding box center [868, 92] width 461 height 25
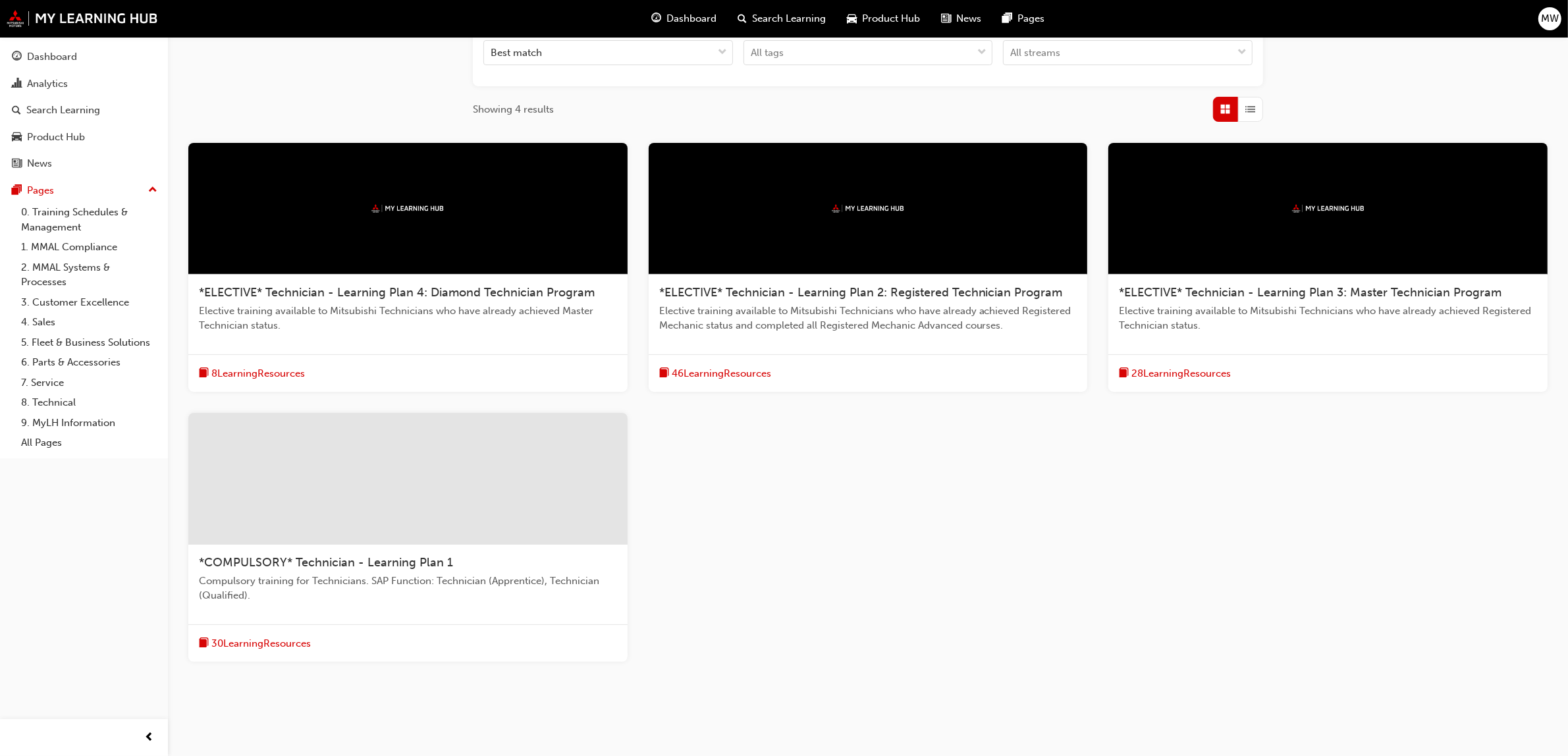
scroll to position [268, 0]
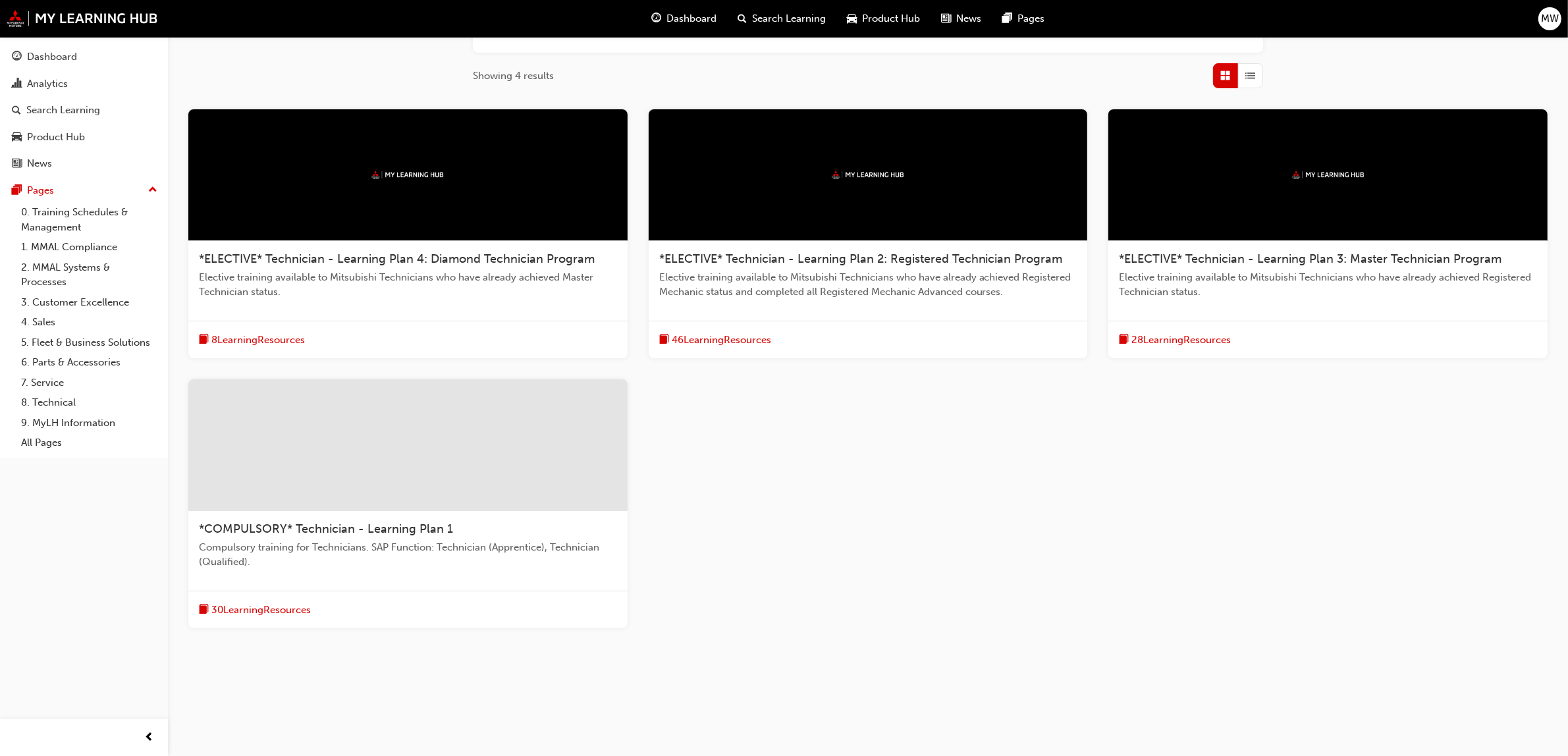
type input "technician"
click at [376, 455] on div at bounding box center [408, 445] width 439 height 132
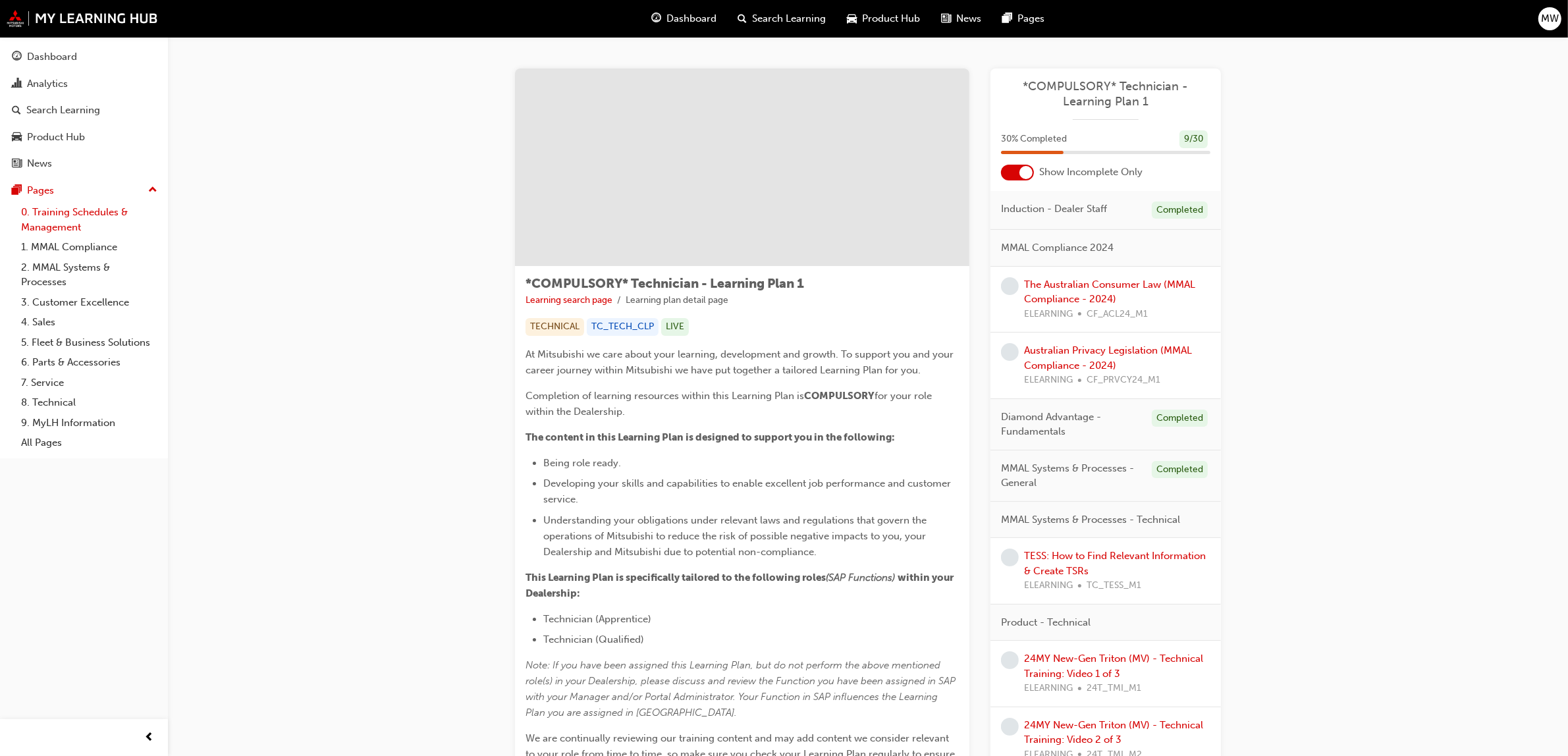
click at [70, 212] on link "0. Training Schedules & Management" at bounding box center [89, 220] width 147 height 35
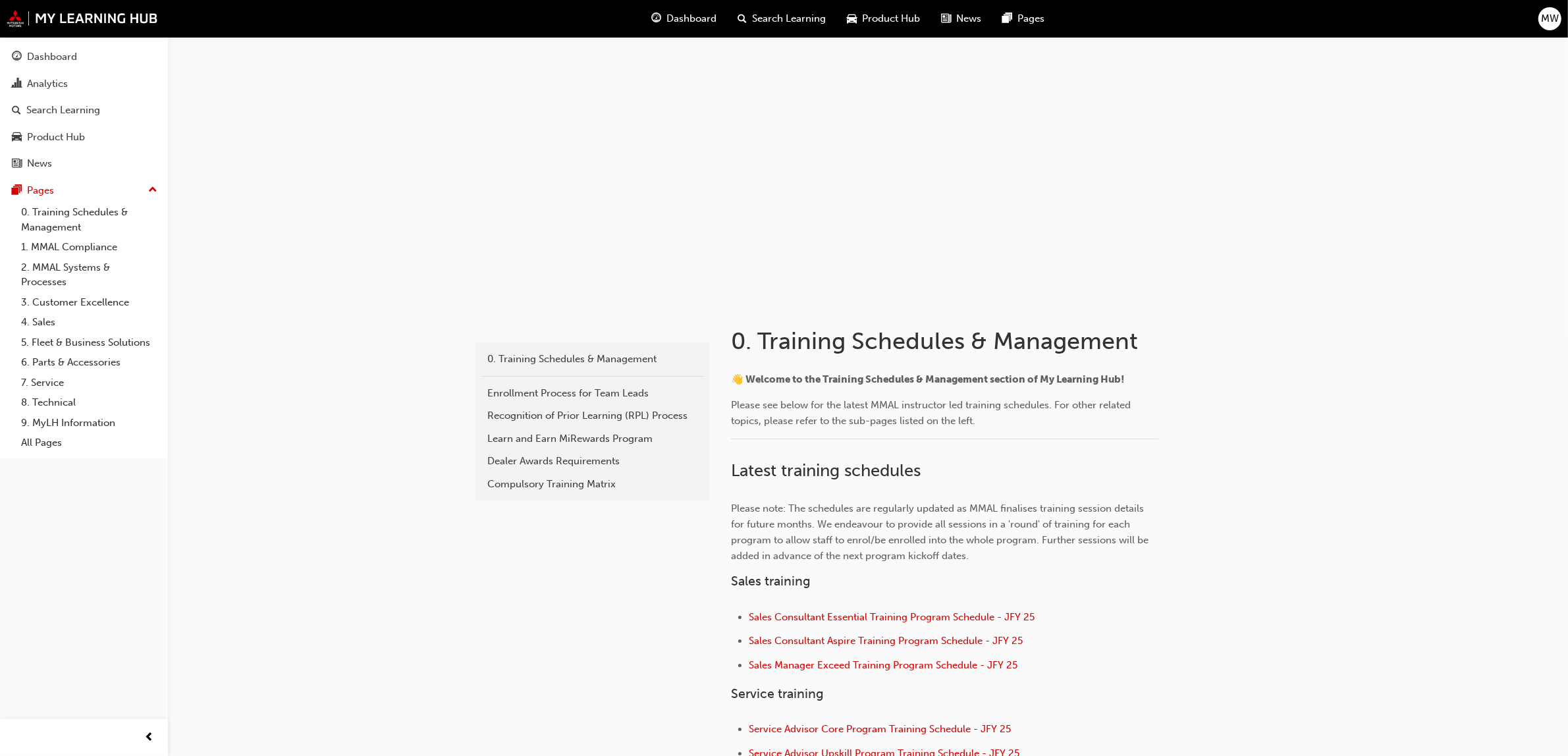
scroll to position [430, 0]
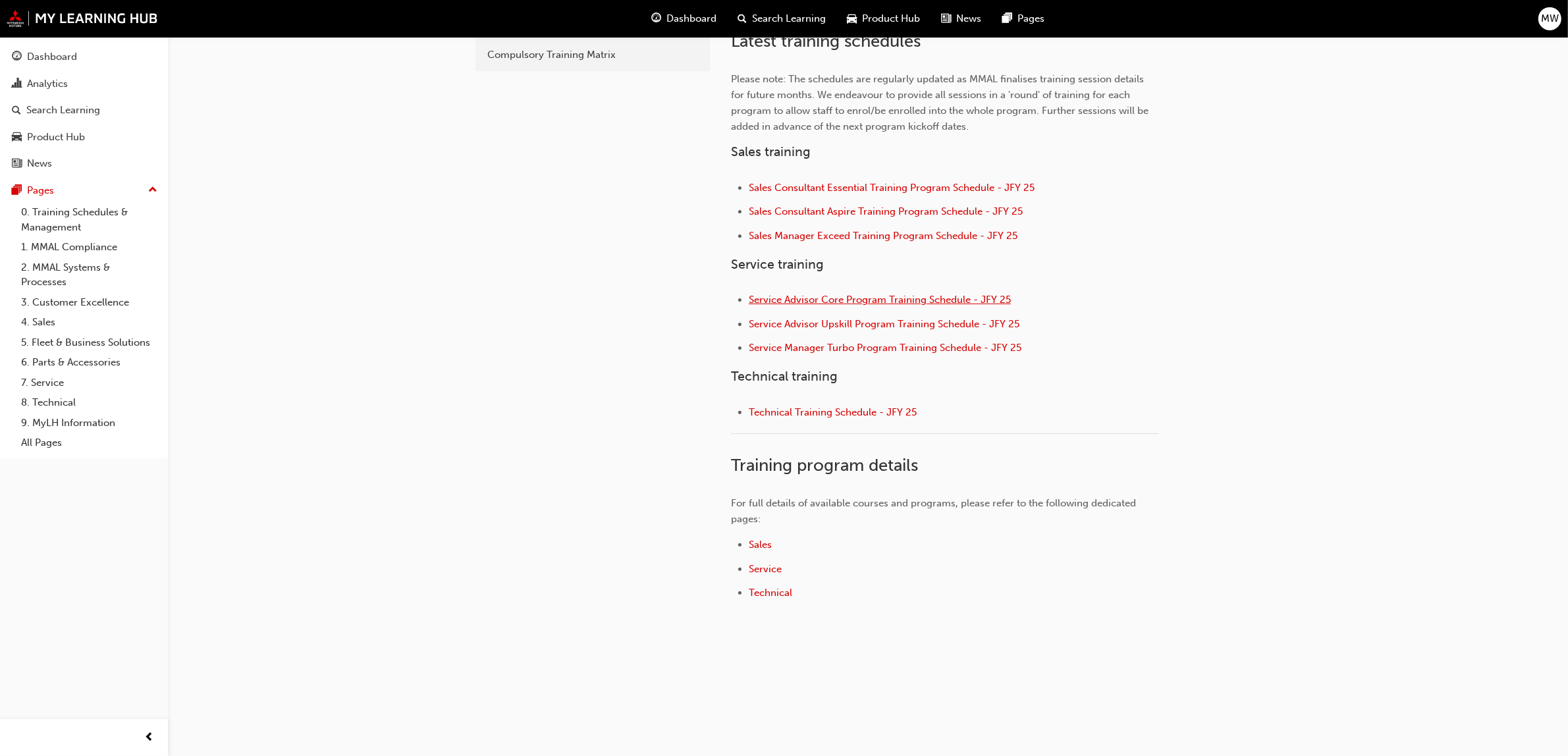
click at [889, 297] on span "Service Advisor Core Program Training Schedule - JFY 25" at bounding box center [880, 299] width 262 height 12
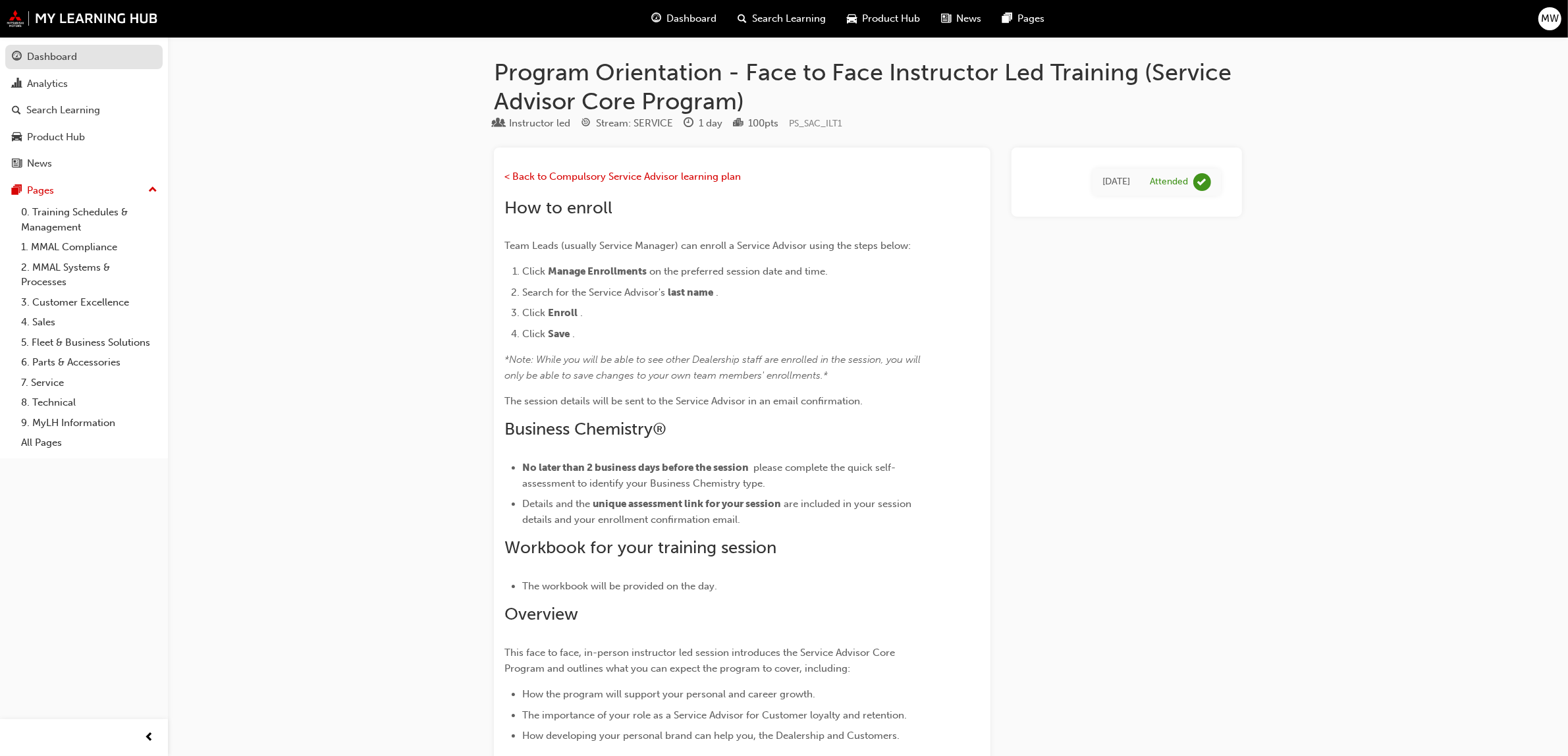
click at [64, 61] on div "Dashboard" at bounding box center [52, 57] width 50 height 15
